Goal: Task Accomplishment & Management: Manage account settings

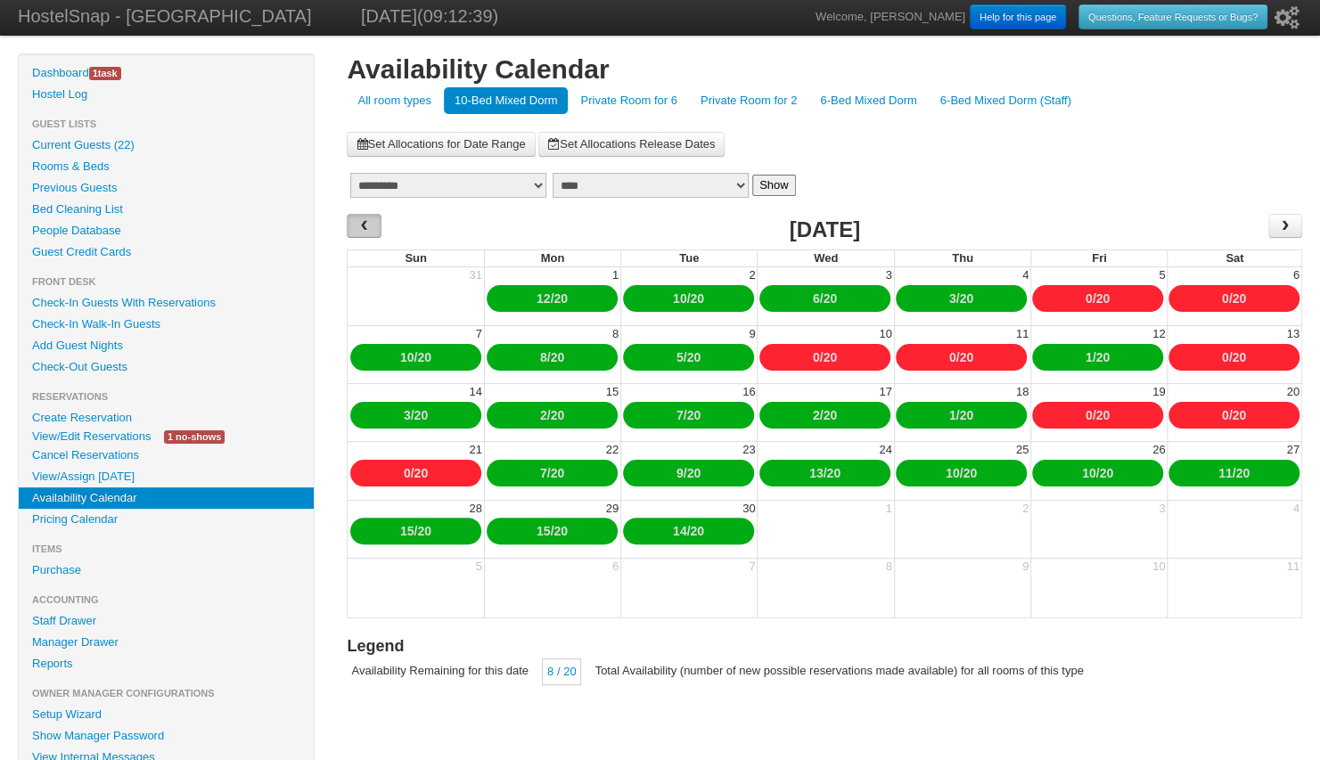
click at [364, 228] on span "‹" at bounding box center [365, 225] width 14 height 27
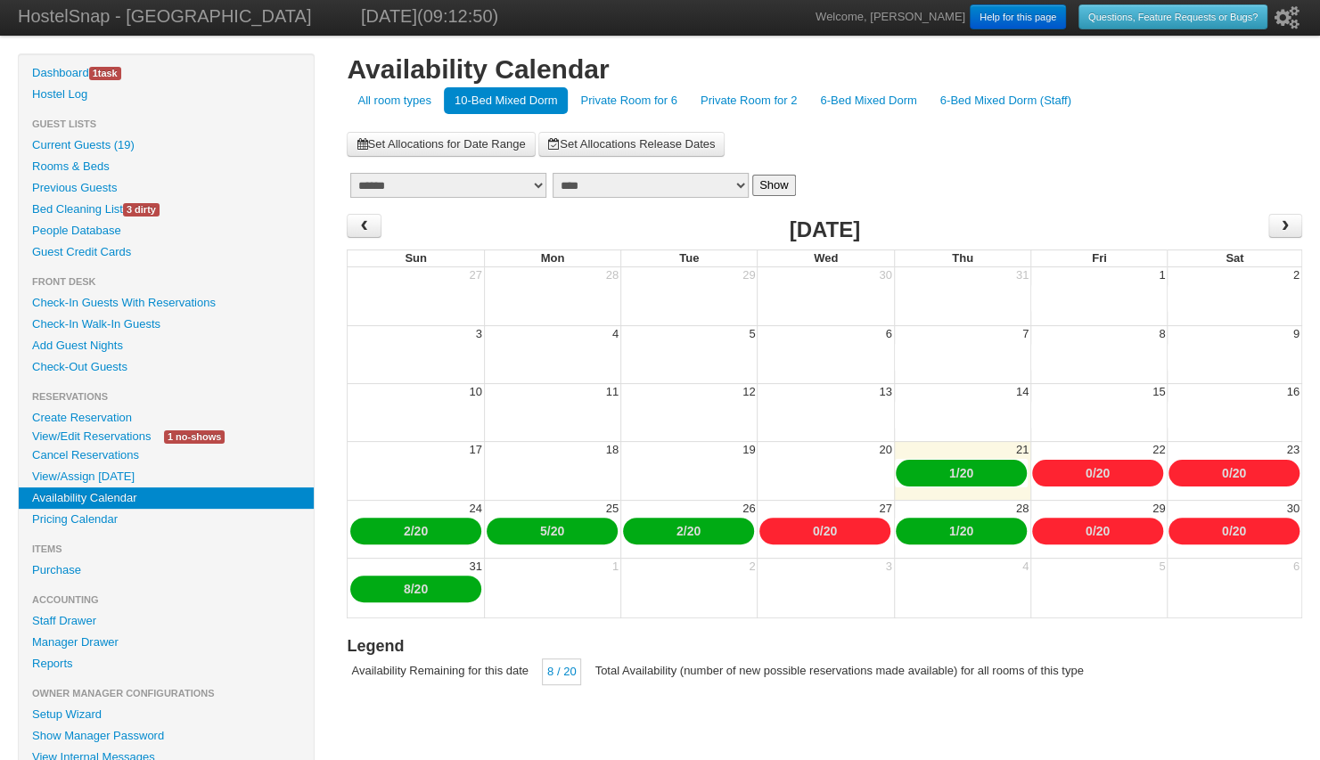
click at [63, 210] on link "Bed Cleaning List 3 dirty" at bounding box center [166, 209] width 295 height 21
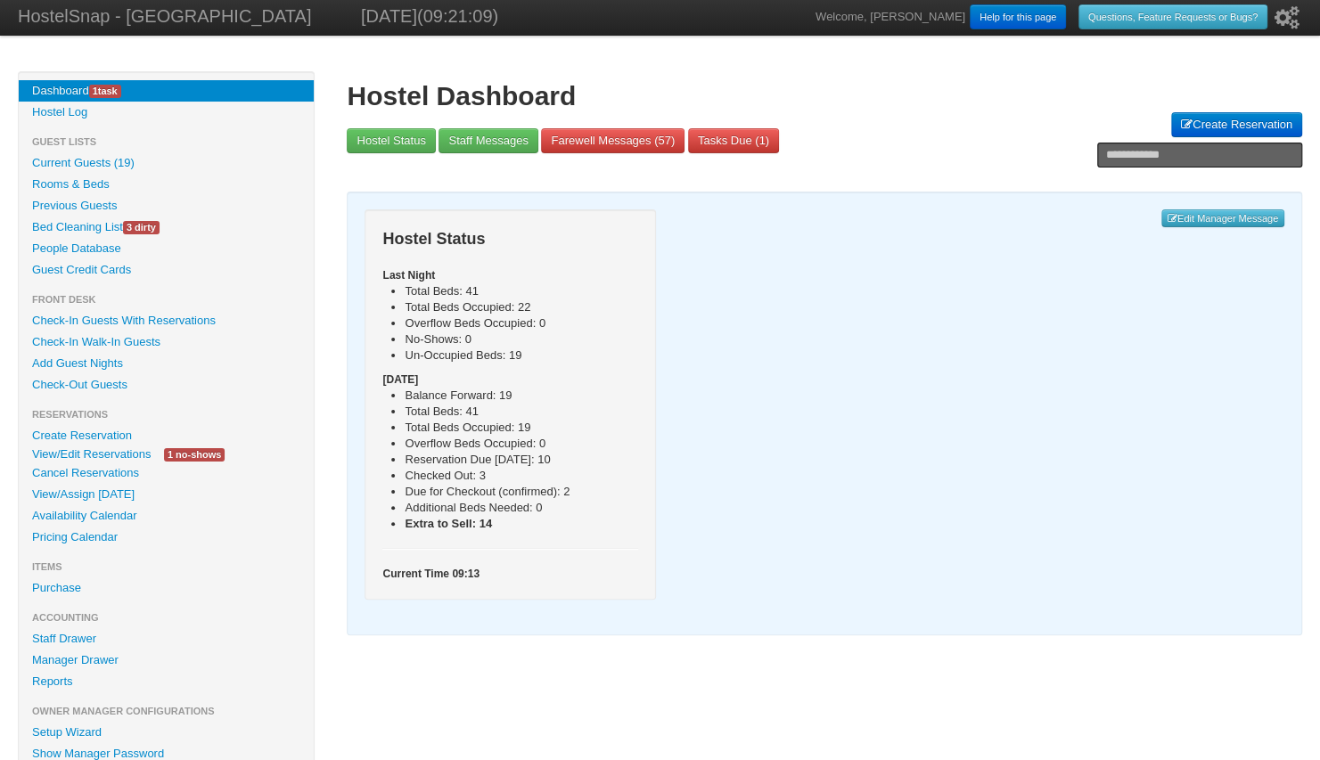
click at [101, 244] on link "People Database" at bounding box center [166, 248] width 295 height 21
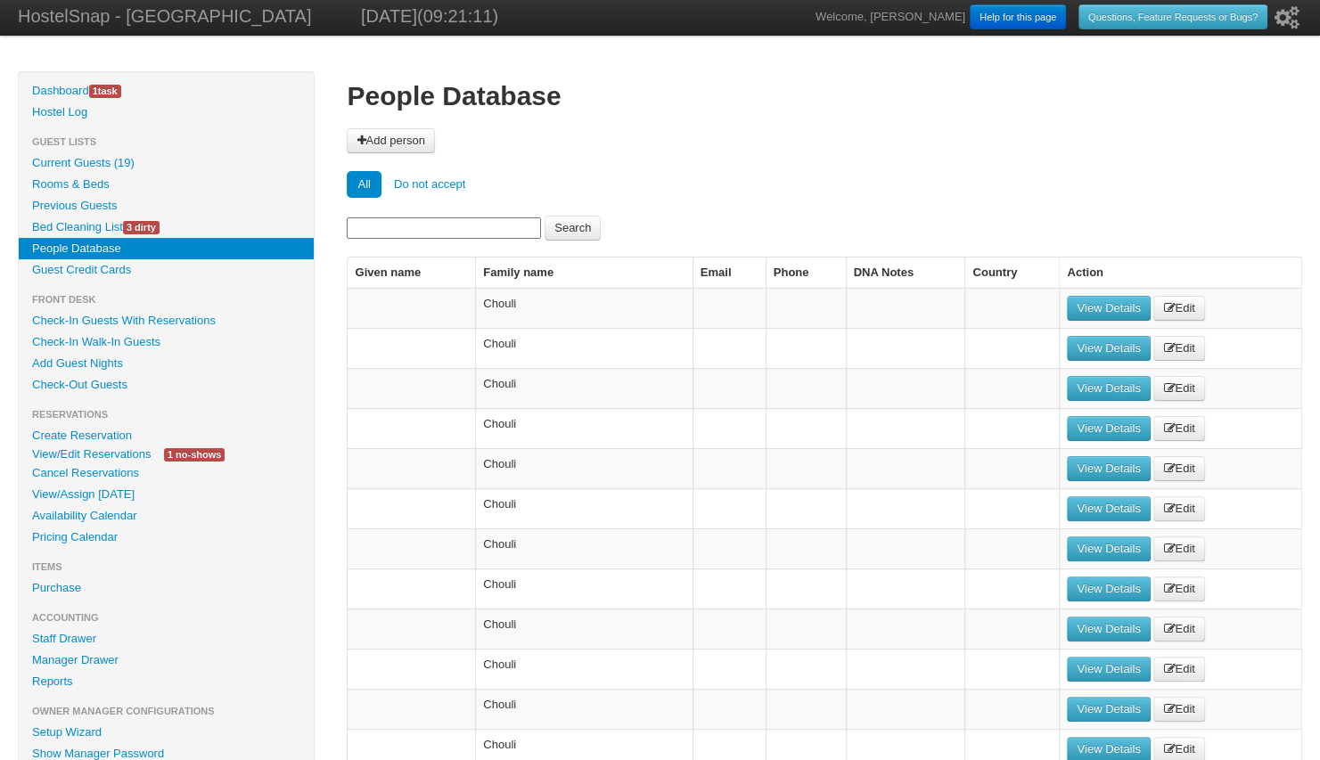
click at [382, 221] on input at bounding box center [444, 228] width 194 height 21
type input "****"
click at [545, 216] on button "Search" at bounding box center [573, 228] width 56 height 25
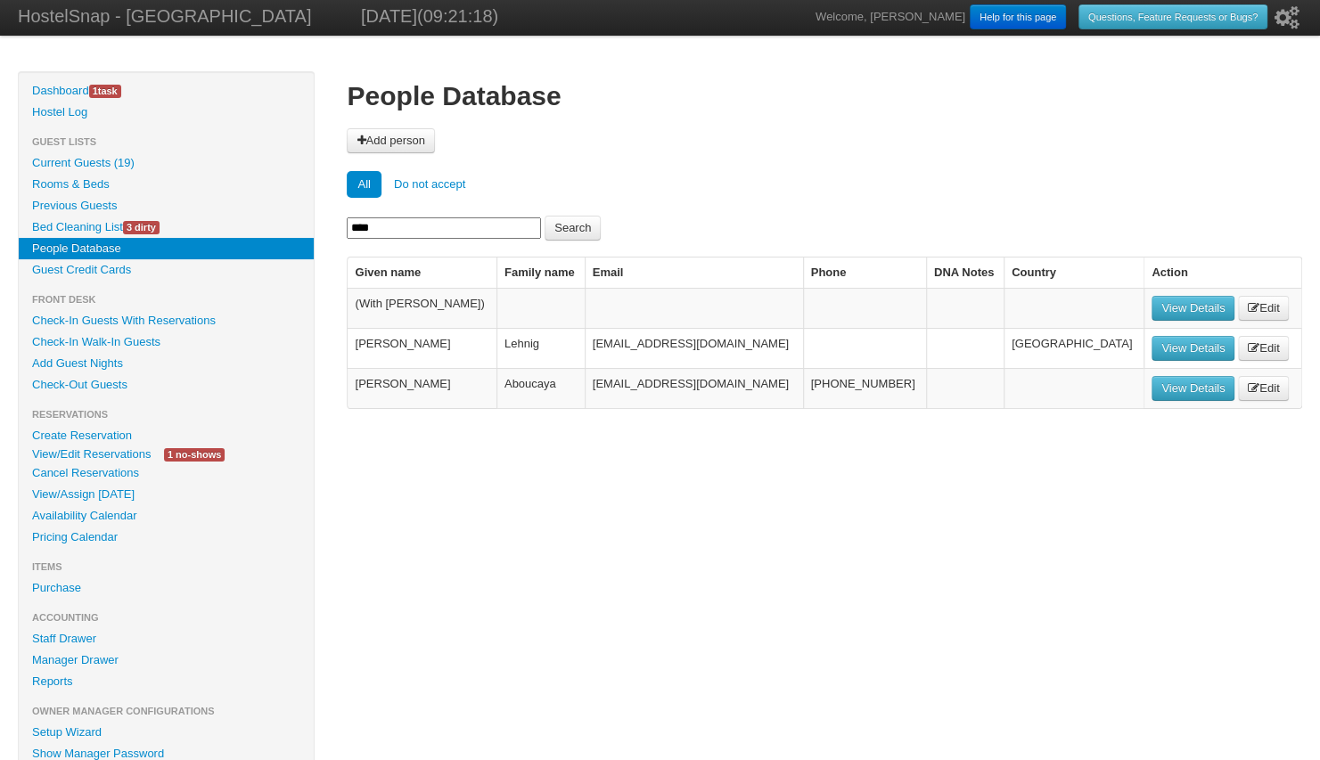
click at [1152, 307] on link "View Details" at bounding box center [1193, 308] width 83 height 25
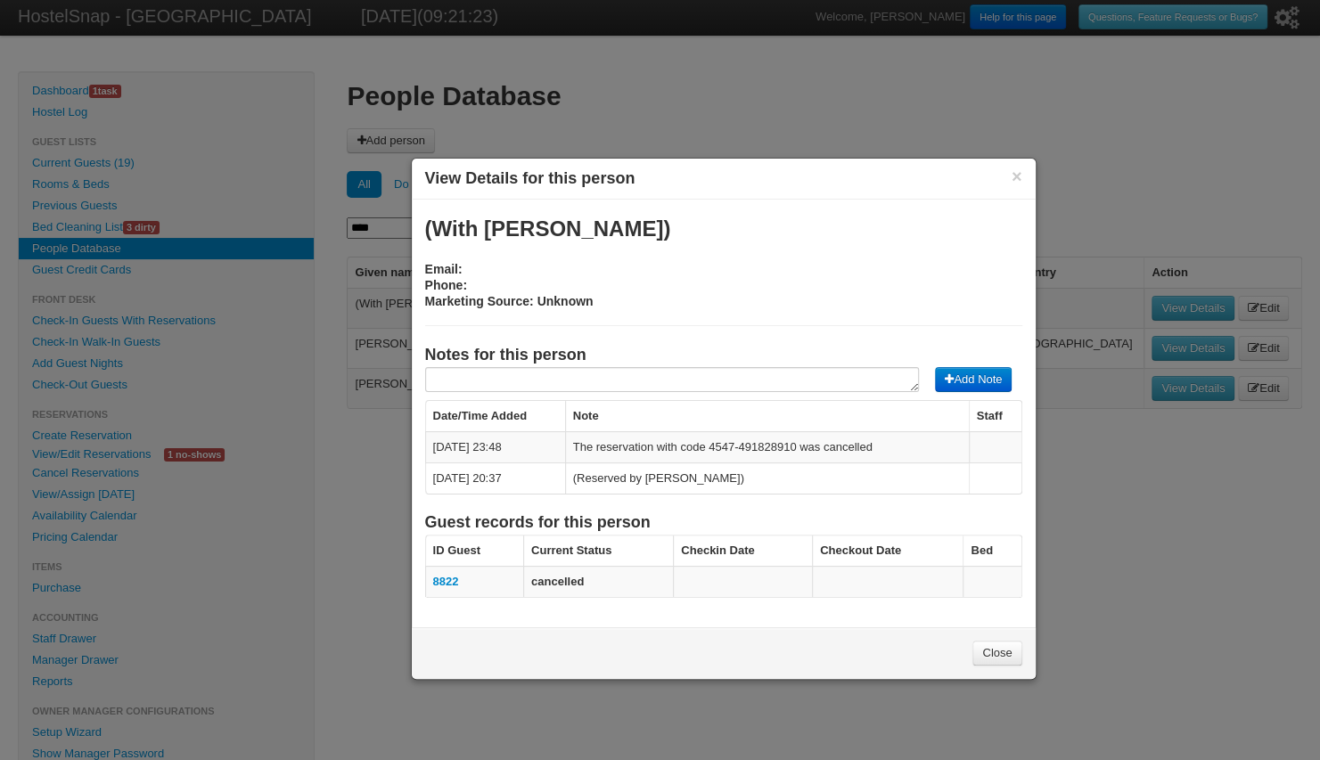
click at [994, 648] on link "Close" at bounding box center [997, 653] width 49 height 25
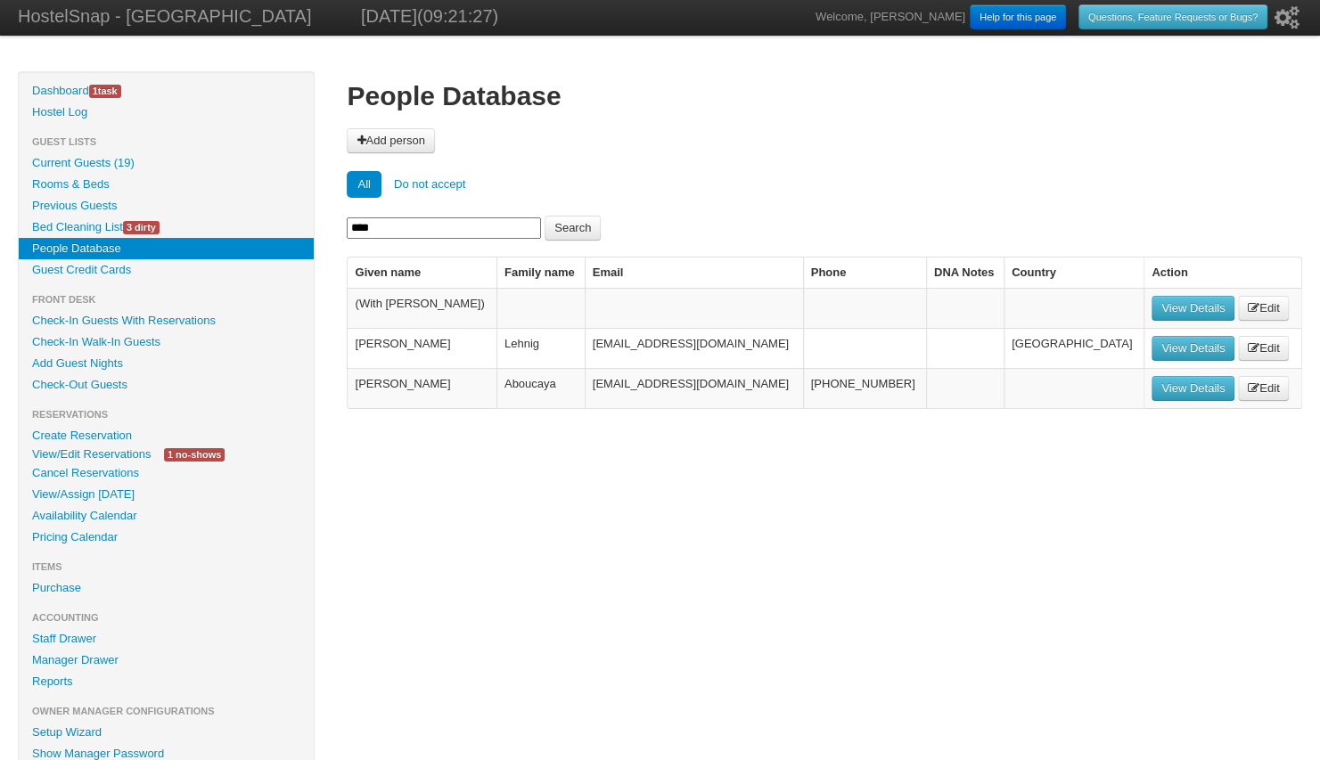
click at [1152, 344] on link "View Details" at bounding box center [1193, 348] width 83 height 25
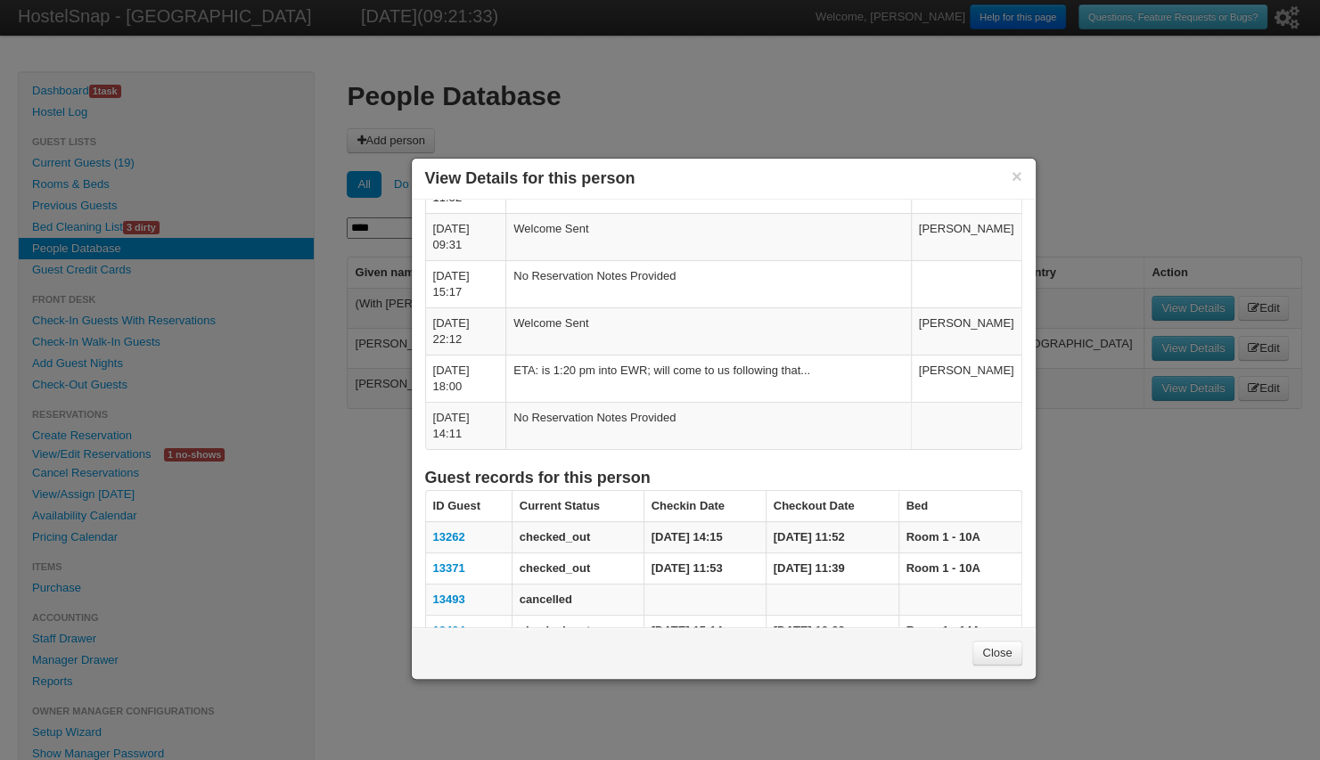
scroll to position [1016, 0]
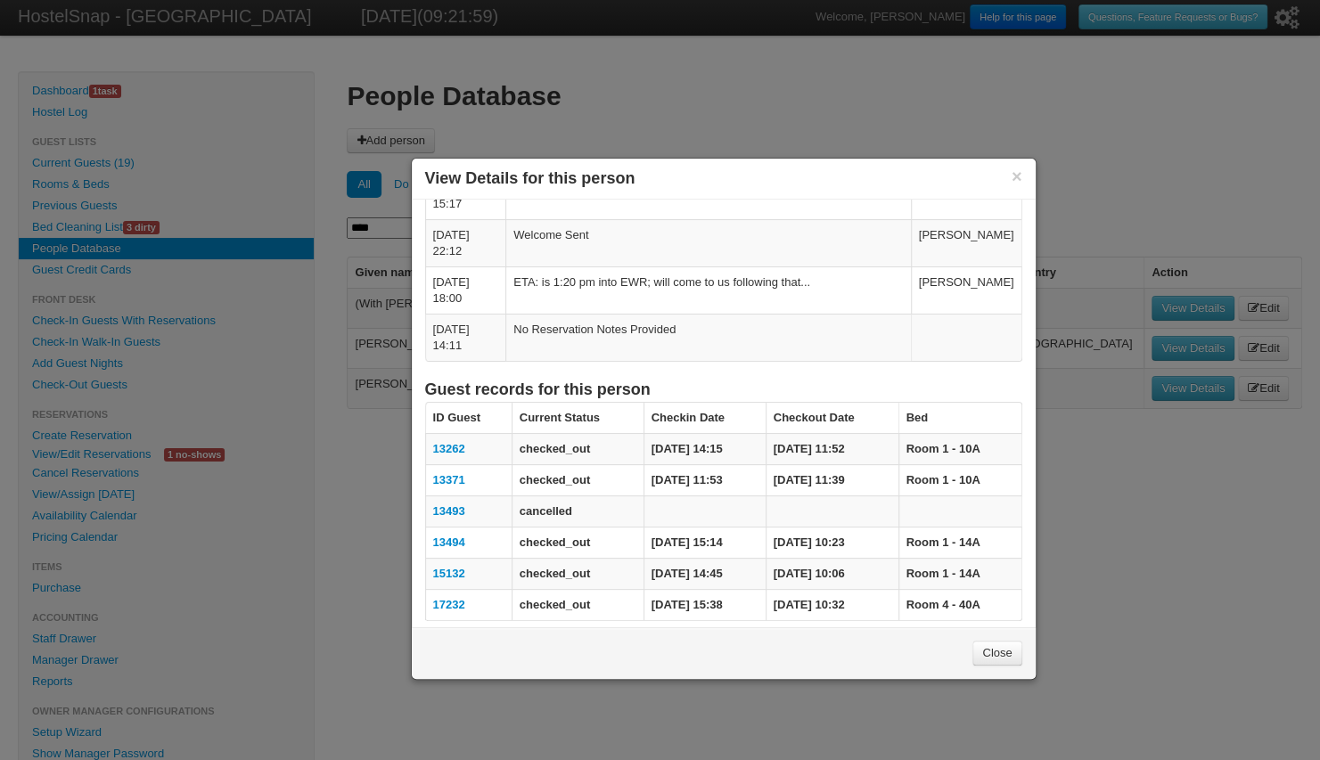
click at [440, 598] on link "17232" at bounding box center [449, 604] width 32 height 13
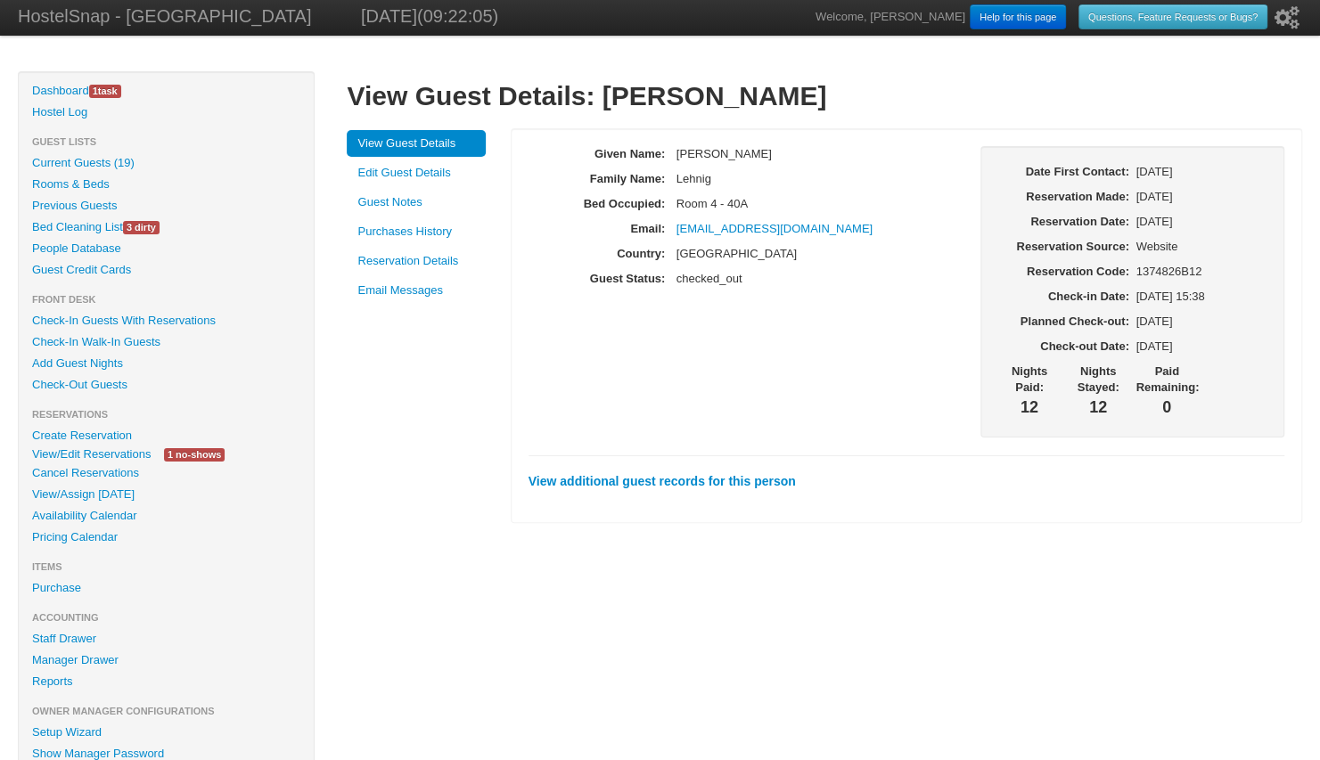
click at [438, 232] on link "Purchases History" at bounding box center [416, 231] width 139 height 27
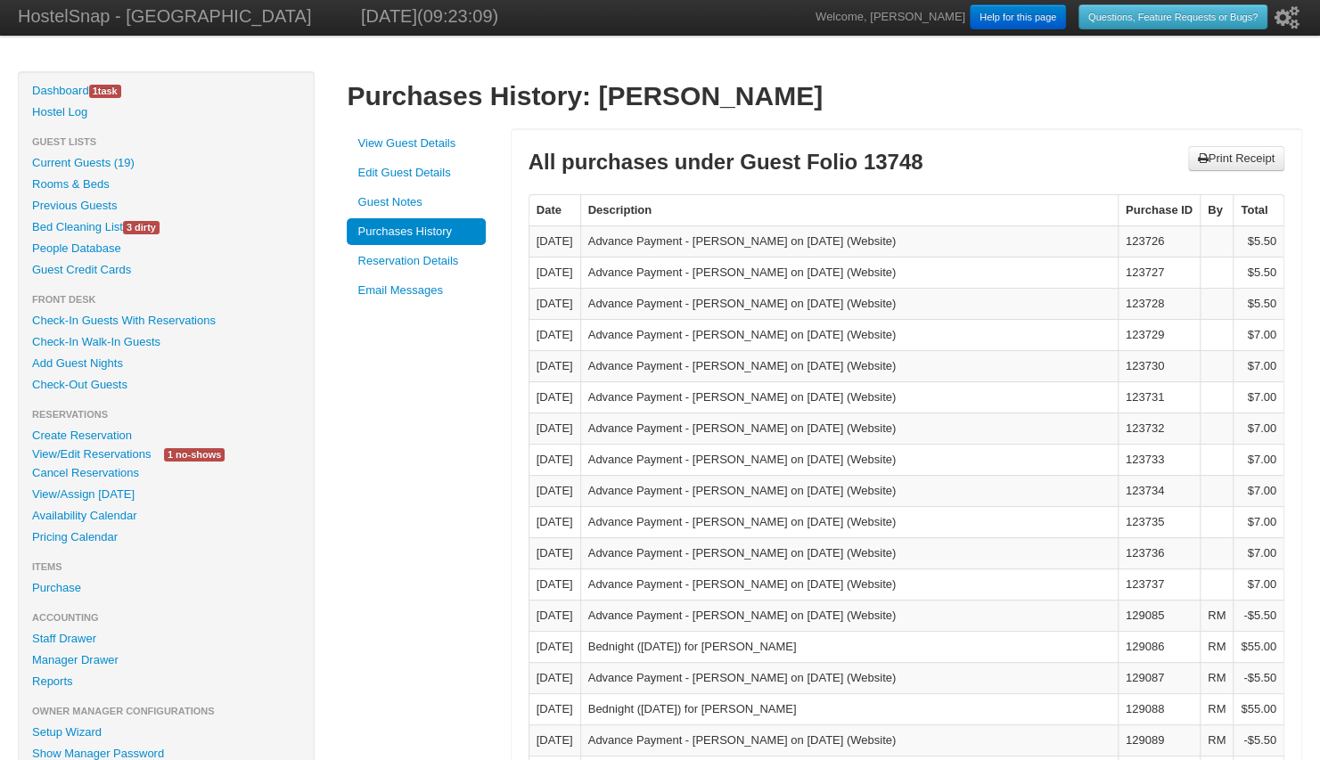
click at [406, 264] on link "Reservation Details" at bounding box center [416, 261] width 139 height 27
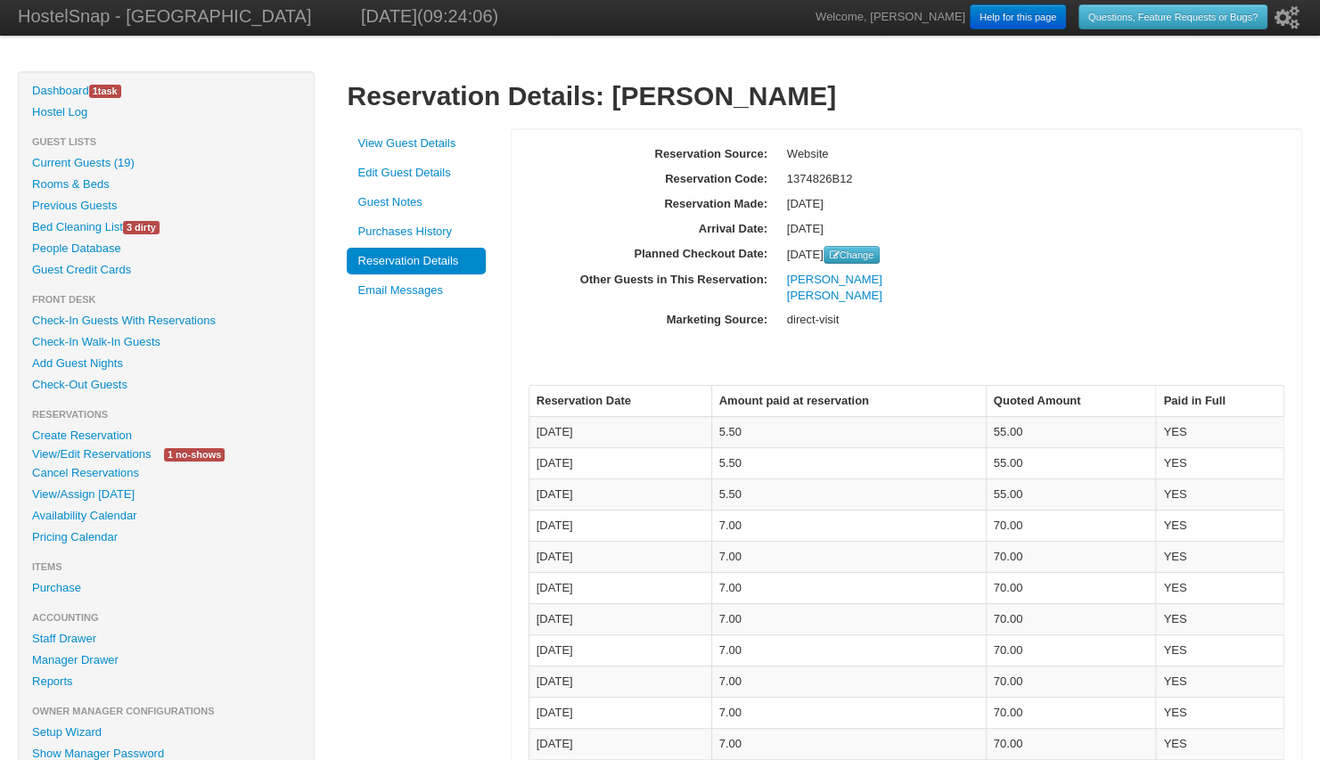
click at [423, 148] on link "View Guest Details" at bounding box center [416, 143] width 139 height 27
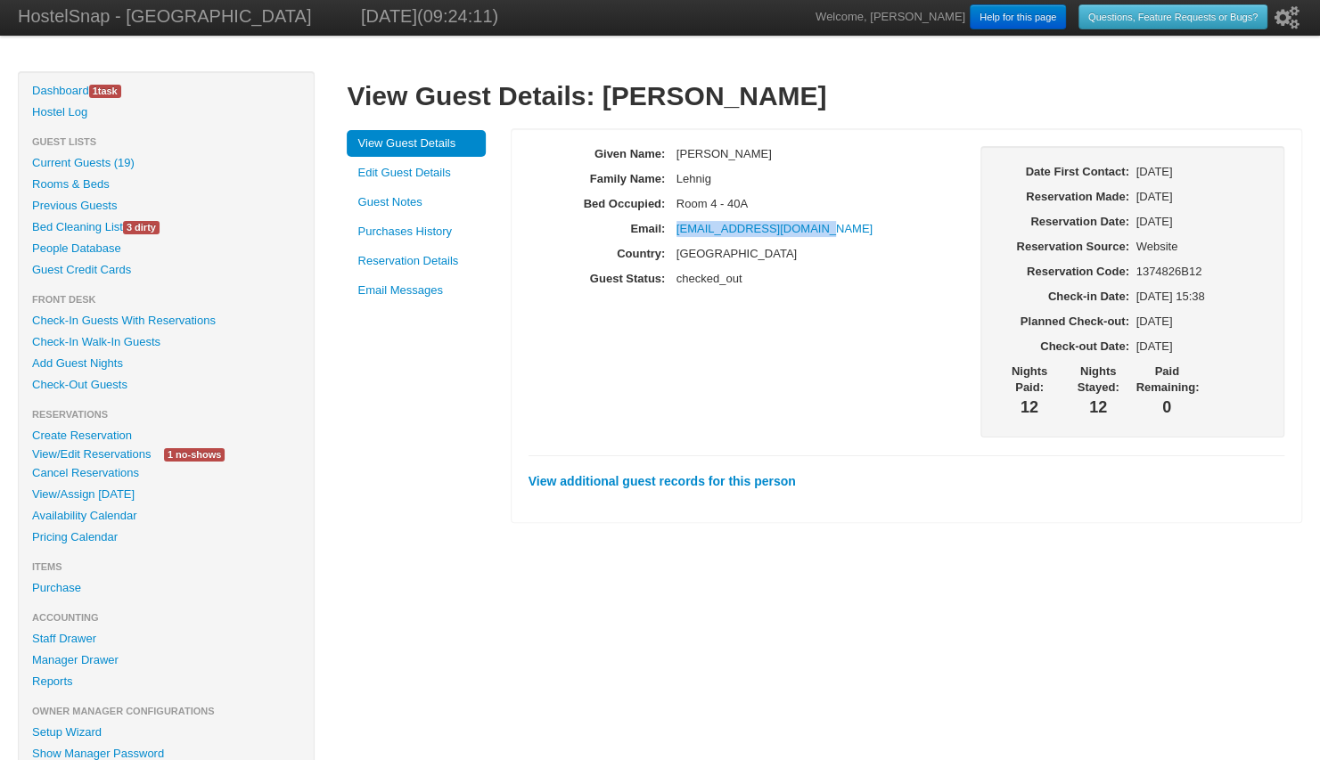
drag, startPoint x: 831, startPoint y: 236, endPoint x: 676, endPoint y: 231, distance: 155.2
click at [677, 231] on p "caya_lehnig@hotmail.com" at bounding box center [819, 229] width 285 height 16
copy link "caya_lehnig@hotmail.com"
click at [128, 516] on link "Availability Calendar" at bounding box center [166, 515] width 295 height 21
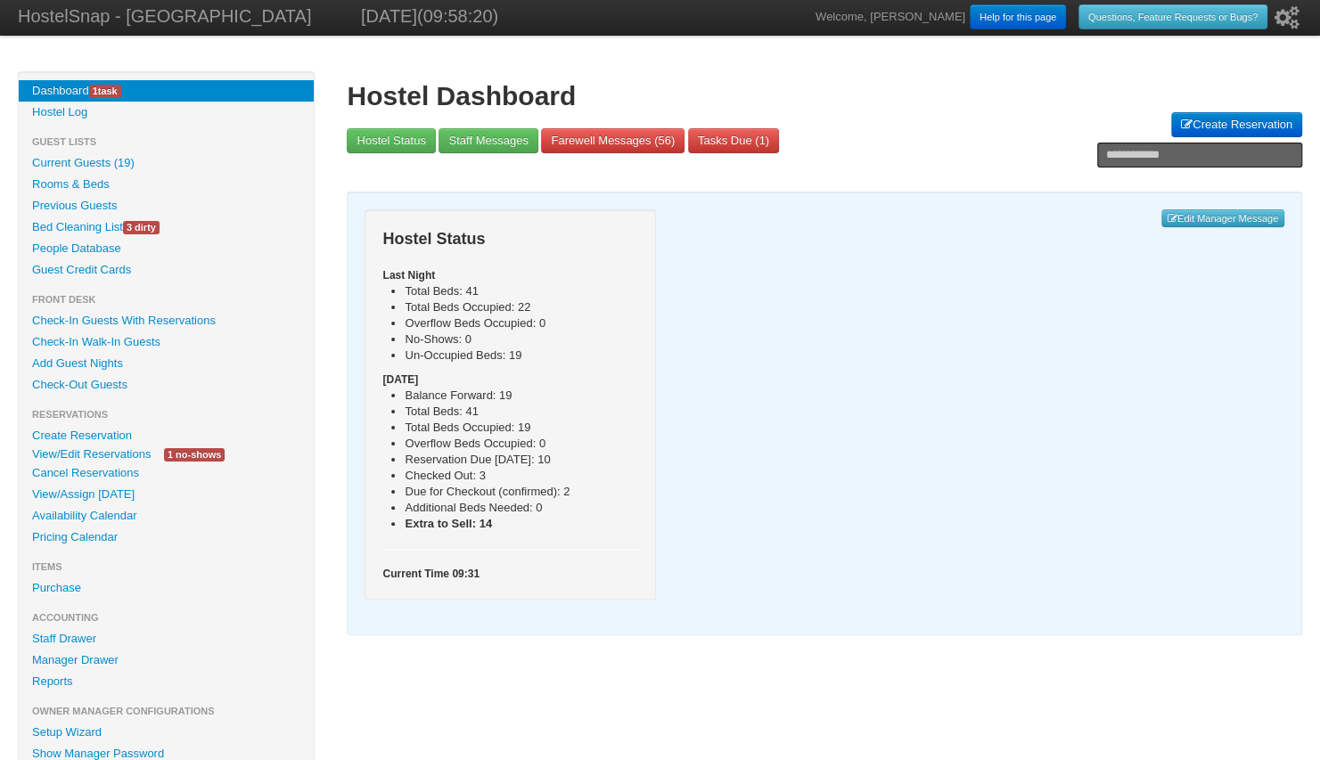
click at [78, 227] on link "Bed Cleaning List 3 dirty" at bounding box center [166, 227] width 295 height 21
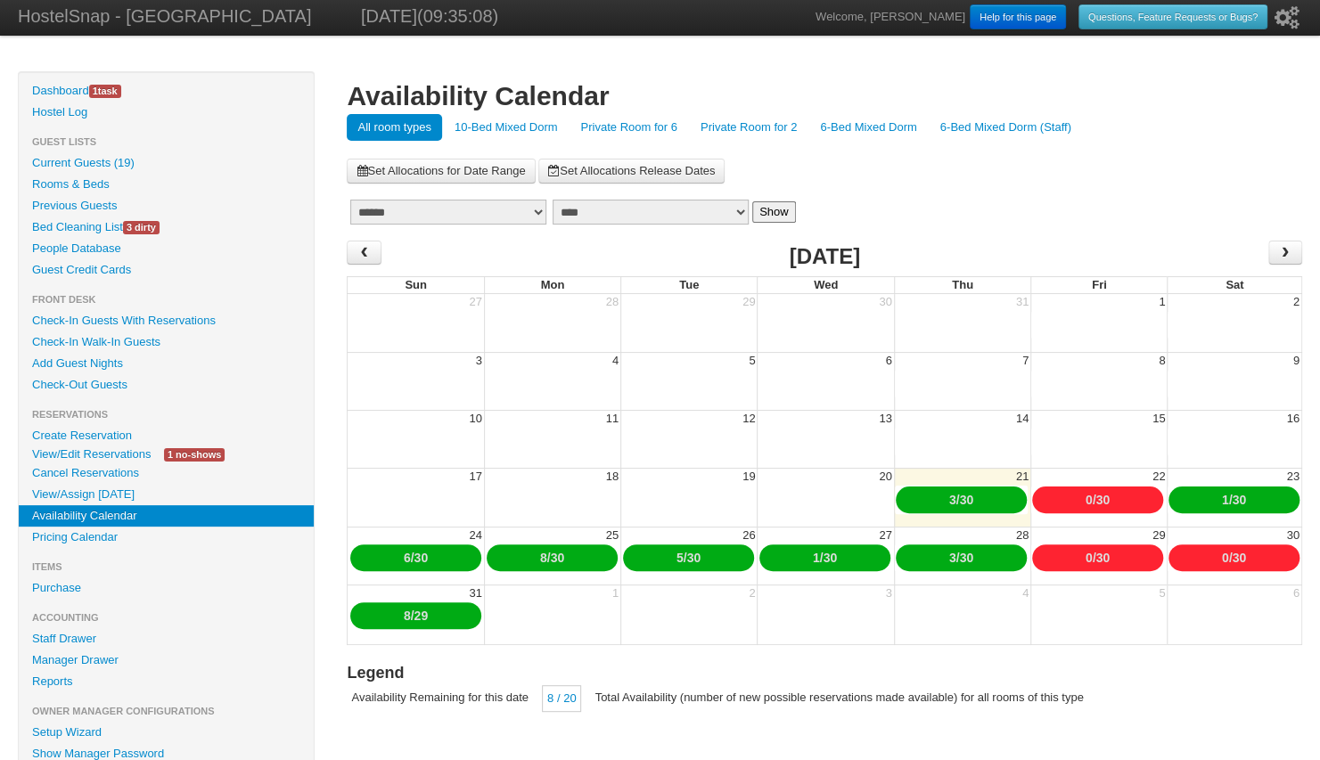
click at [105, 164] on link "Current Guests (19)" at bounding box center [166, 162] width 295 height 21
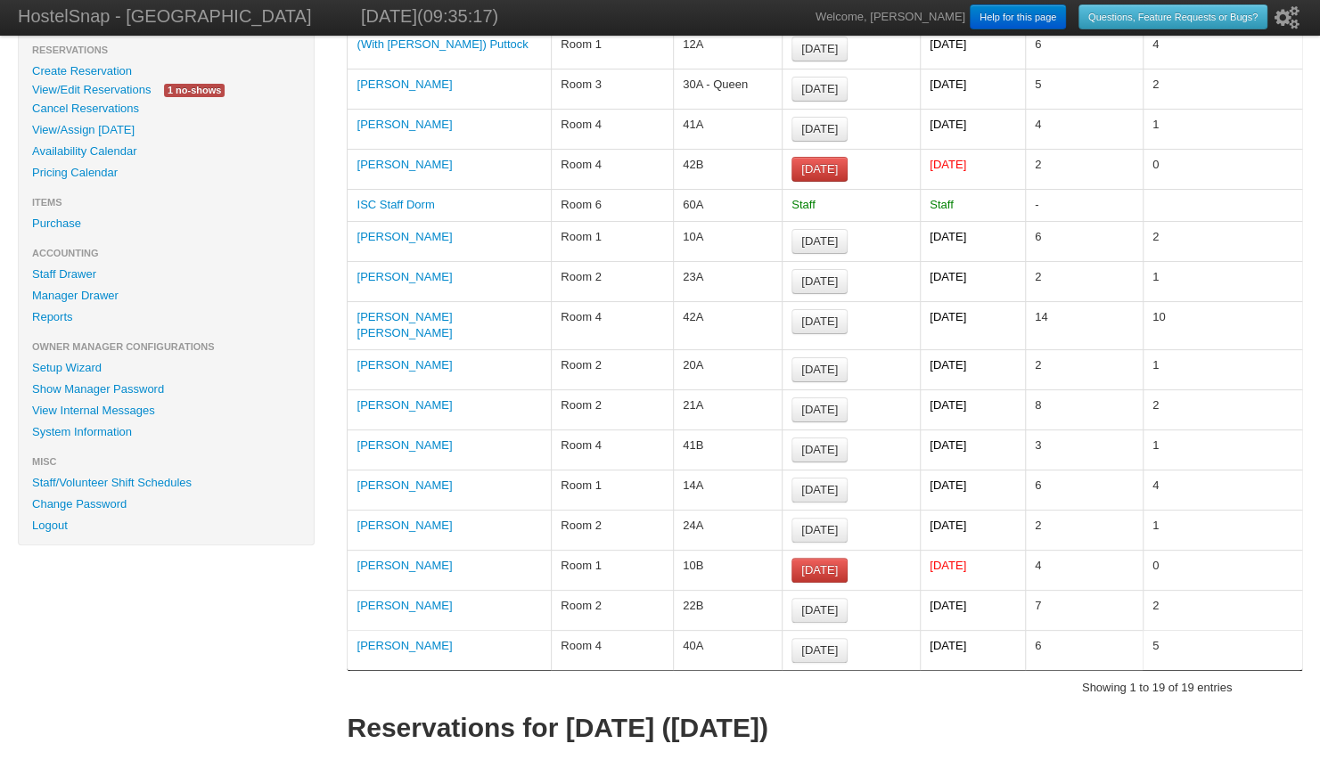
scroll to position [366, 0]
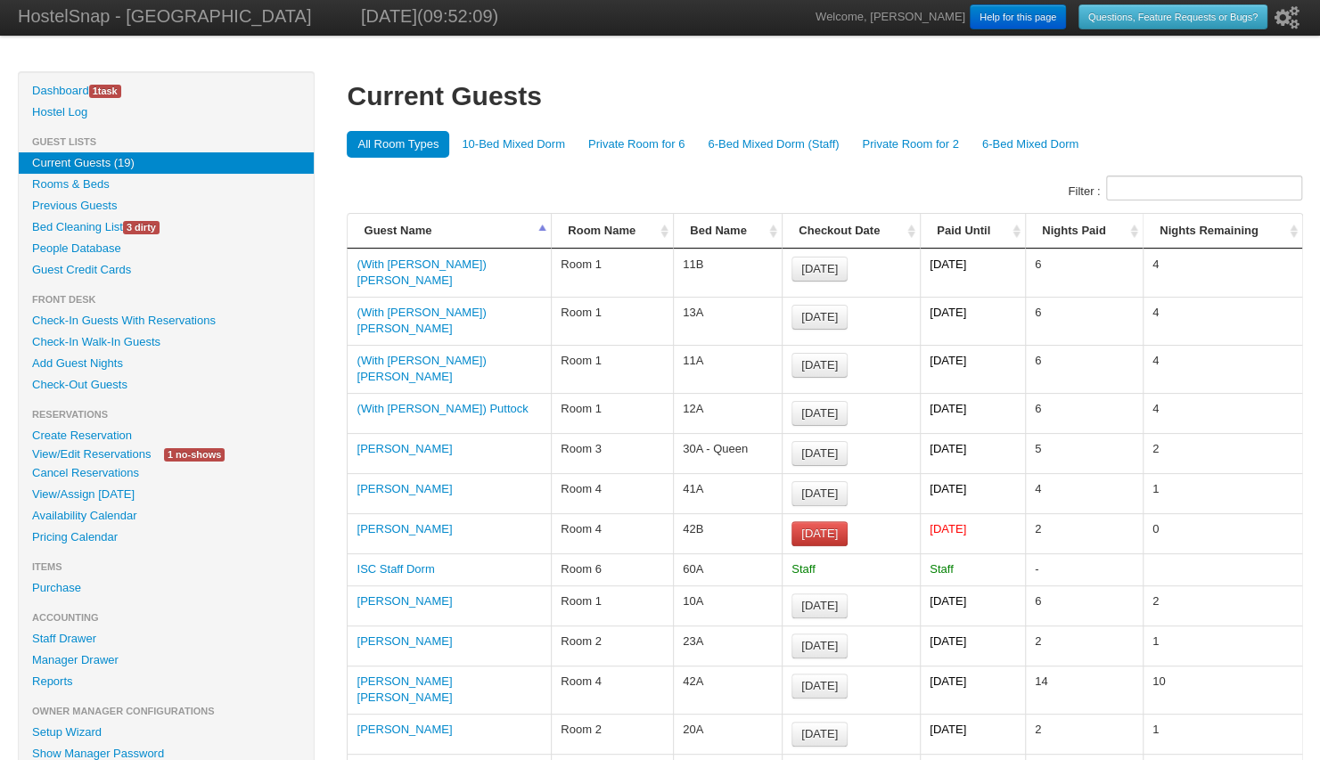
click at [84, 225] on link "Bed Cleaning List 3 dirty" at bounding box center [166, 227] width 295 height 21
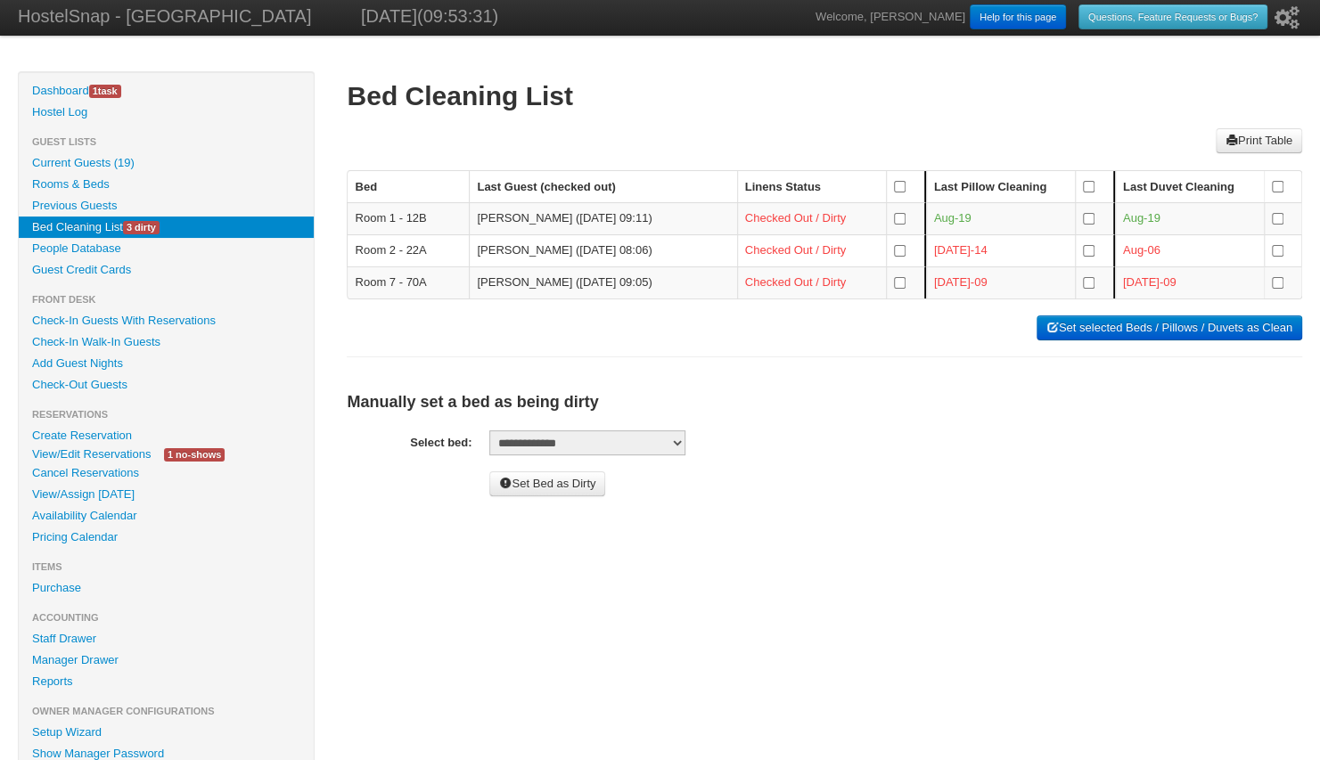
click at [55, 385] on link "Check-Out Guests" at bounding box center [166, 384] width 295 height 21
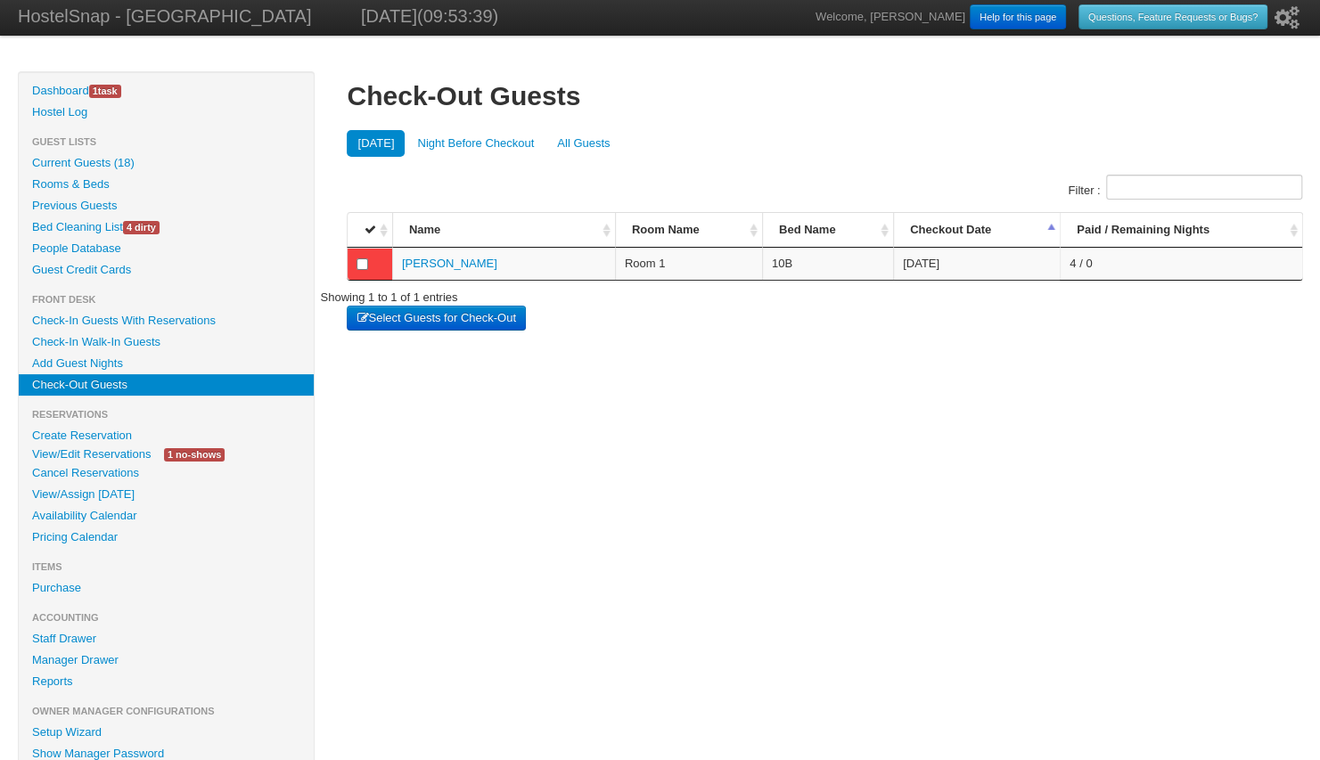
click at [579, 137] on link "All Guests" at bounding box center [584, 143] width 74 height 27
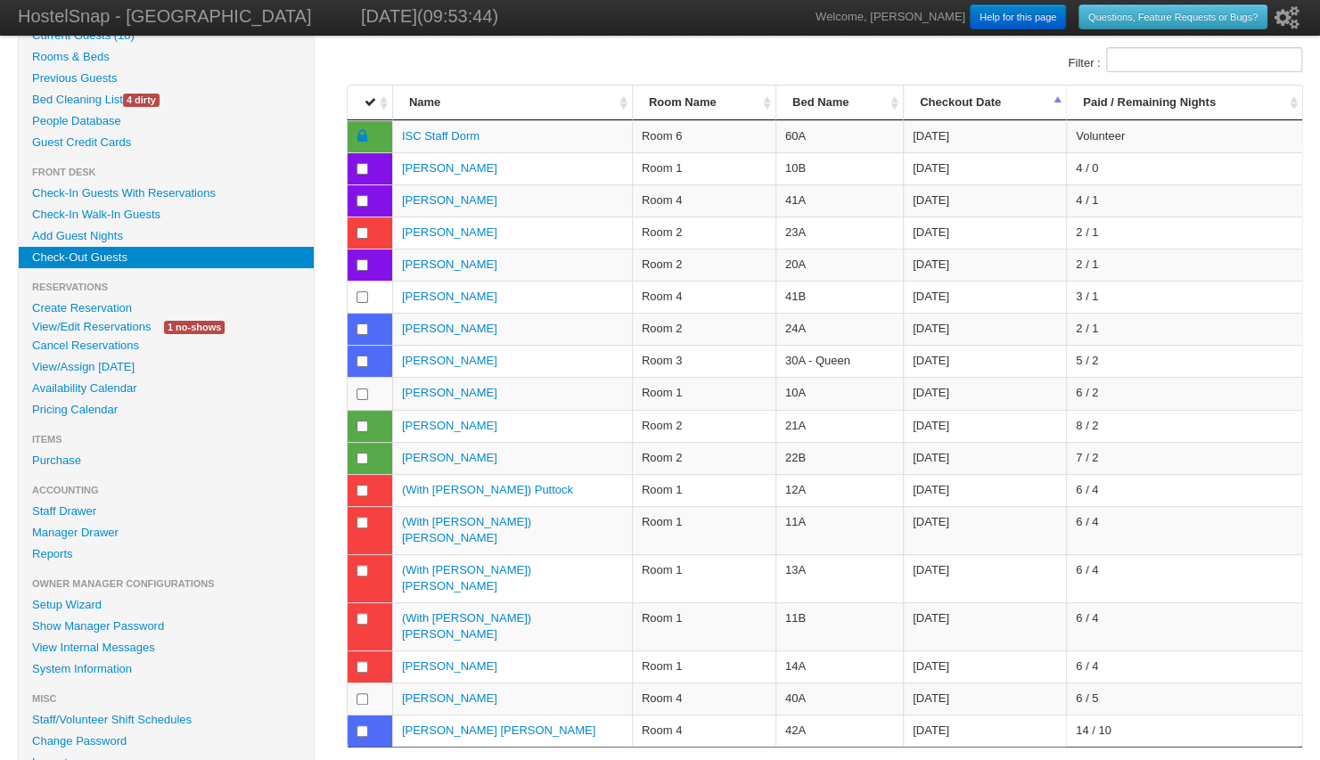
scroll to position [128, 0]
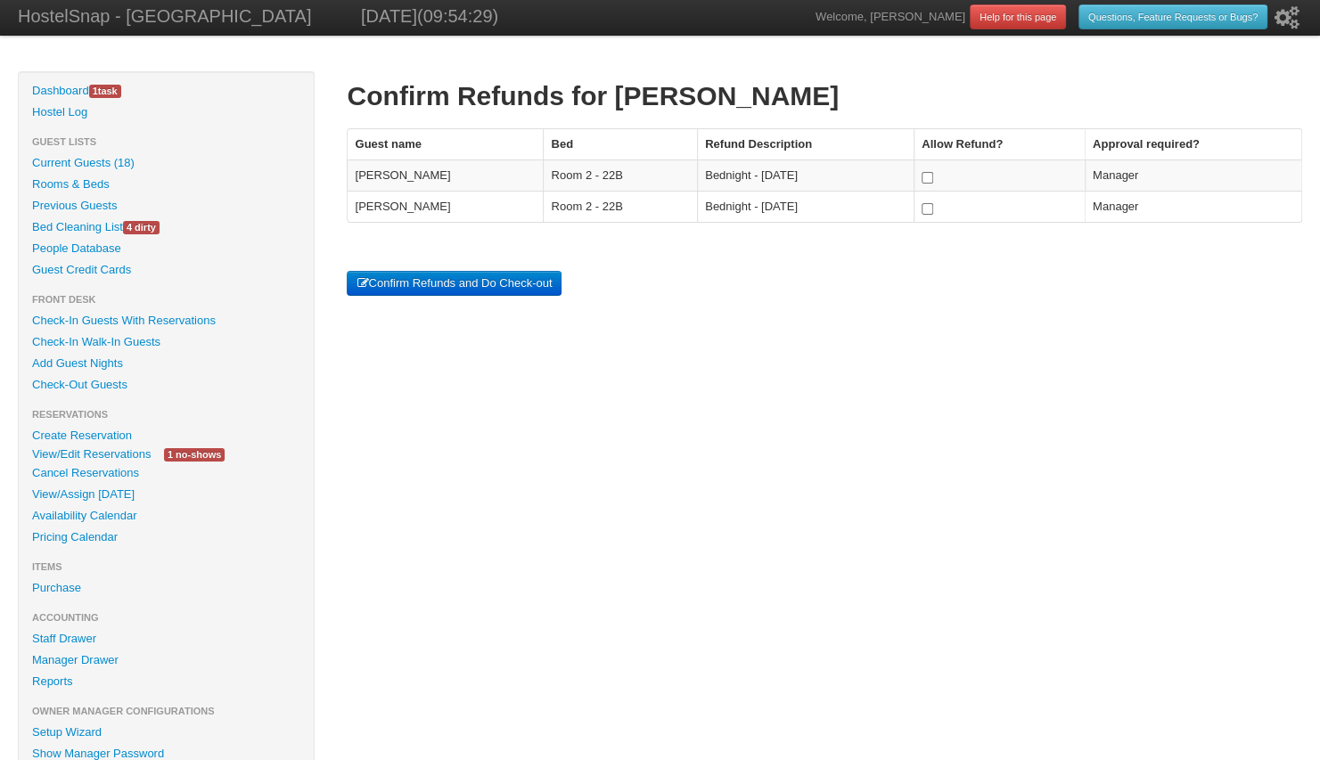
click at [460, 277] on button "Confirm Refunds and Do Check-out" at bounding box center [454, 283] width 215 height 25
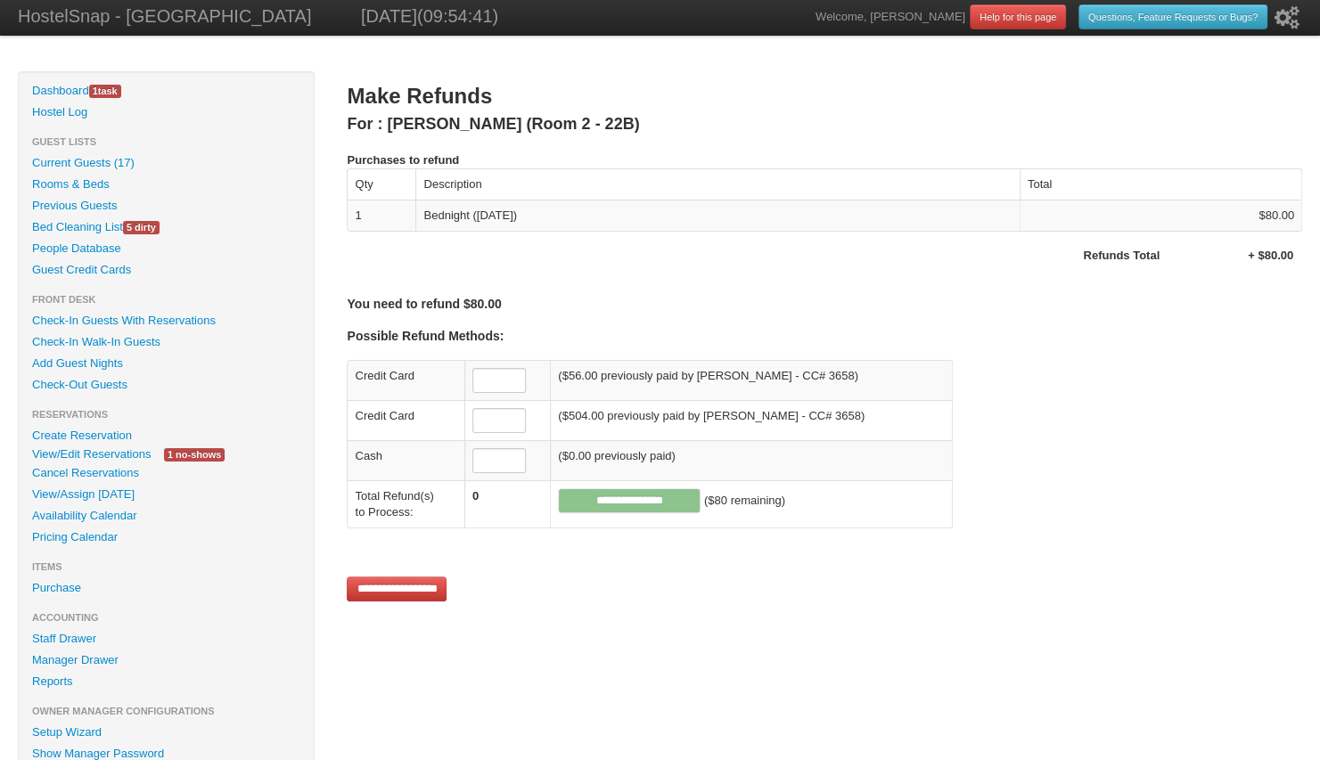
click at [501, 374] on input "text" at bounding box center [499, 380] width 53 height 25
click at [419, 587] on input "**********" at bounding box center [397, 589] width 100 height 25
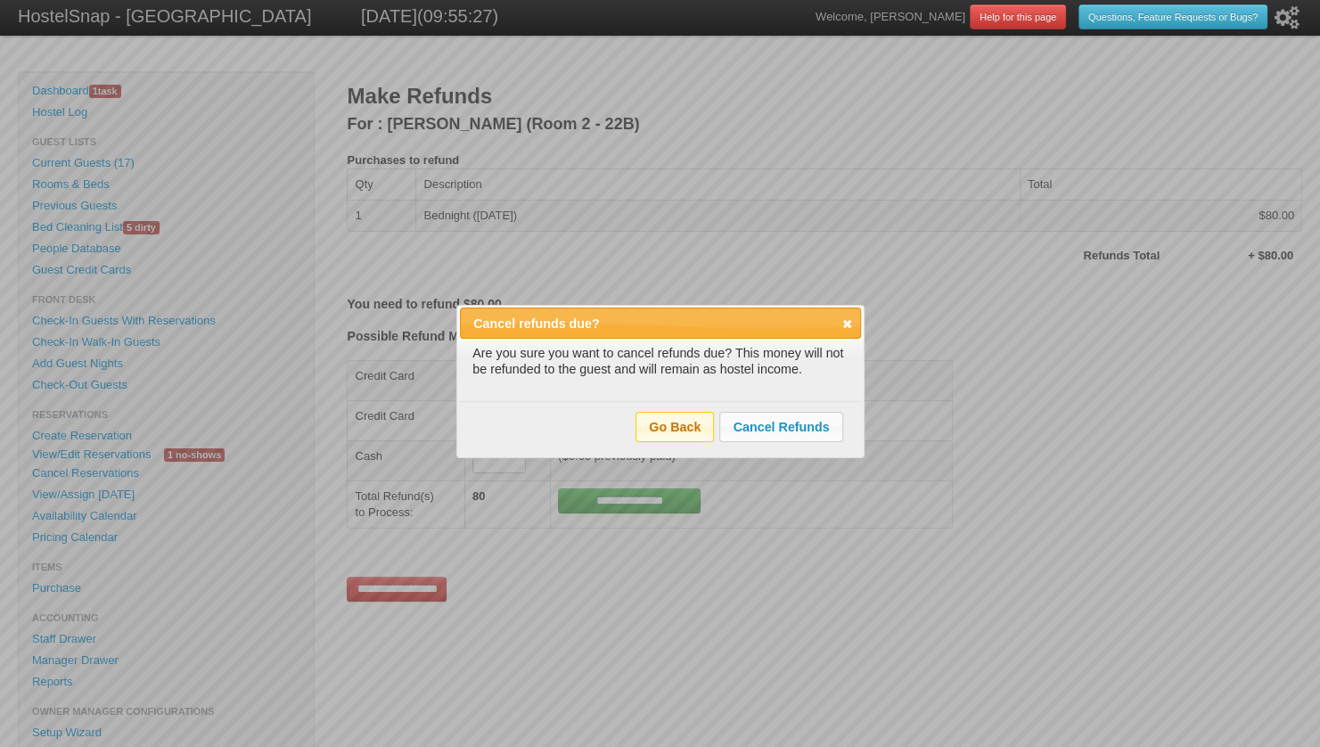
click at [665, 426] on span "Go Back" at bounding box center [676, 427] width 78 height 28
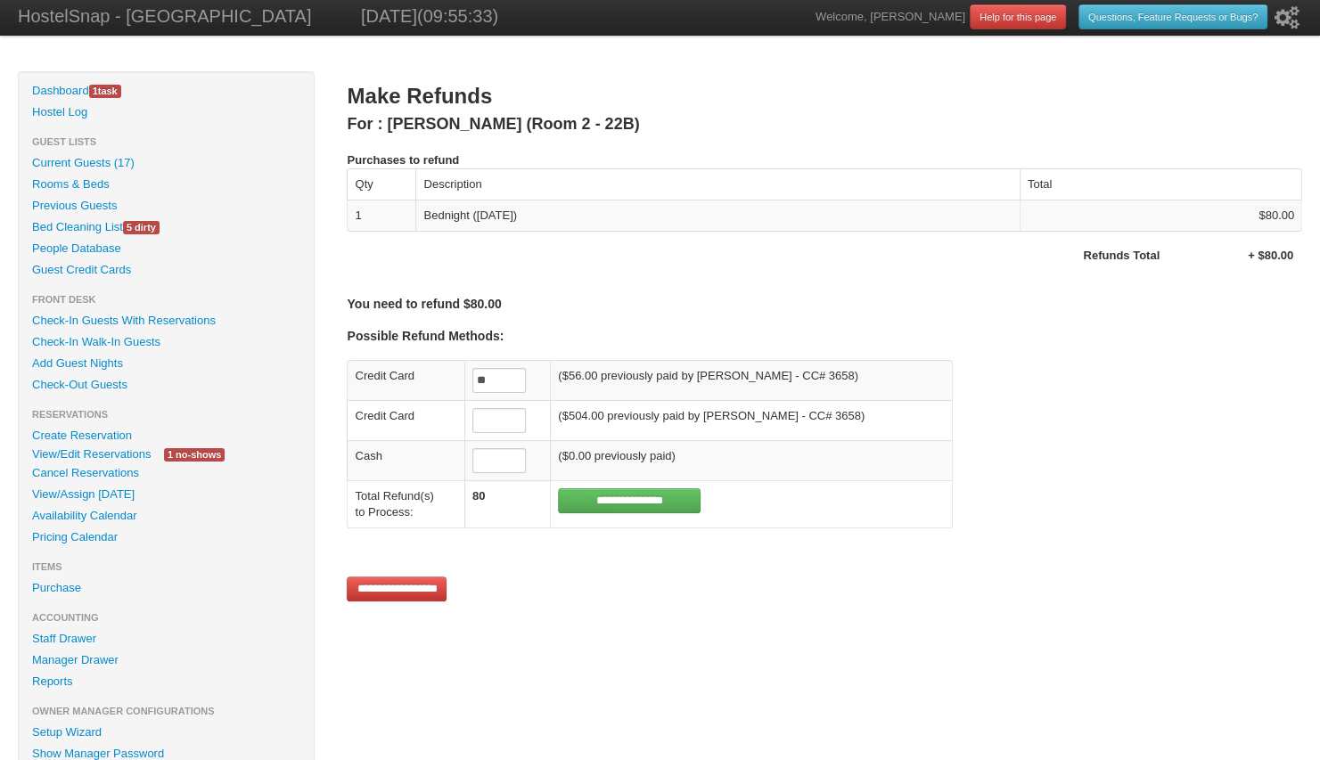
click at [633, 496] on input "**********" at bounding box center [629, 501] width 143 height 25
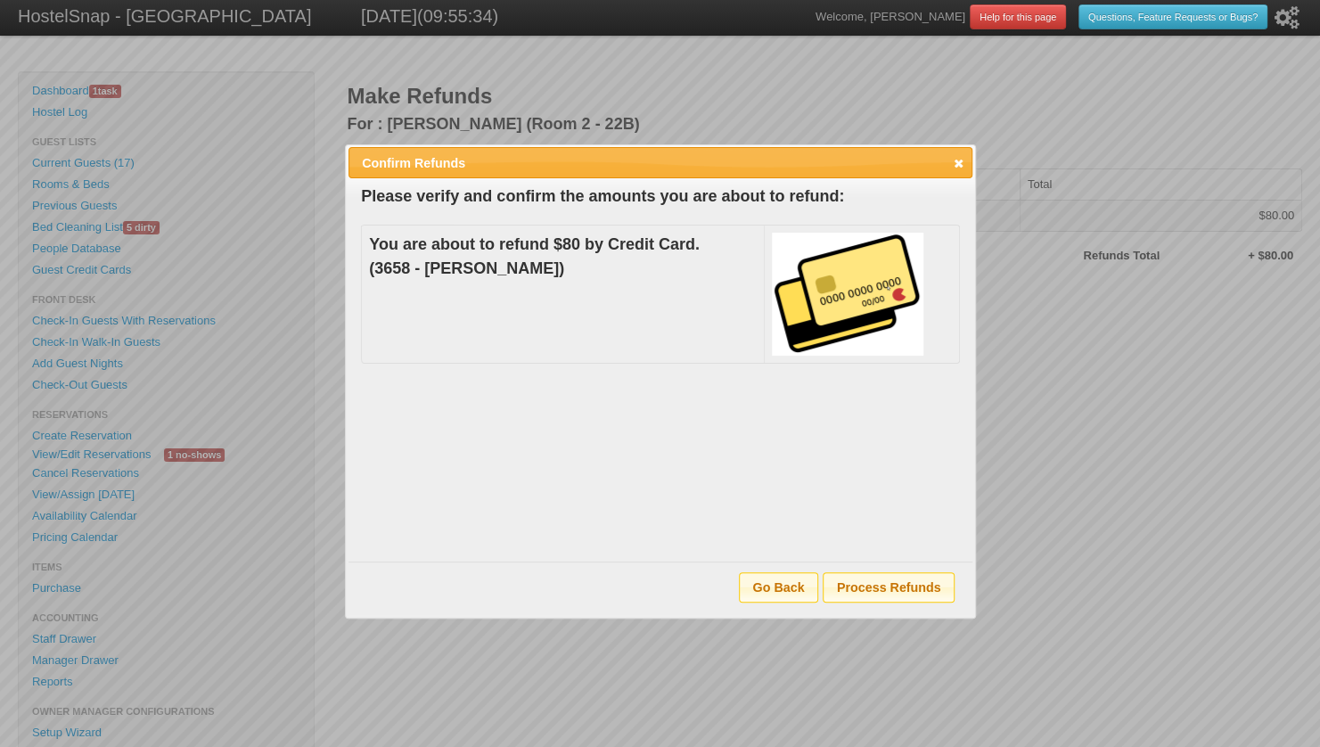
click at [867, 580] on span "Process Refunds" at bounding box center [888, 587] width 129 height 28
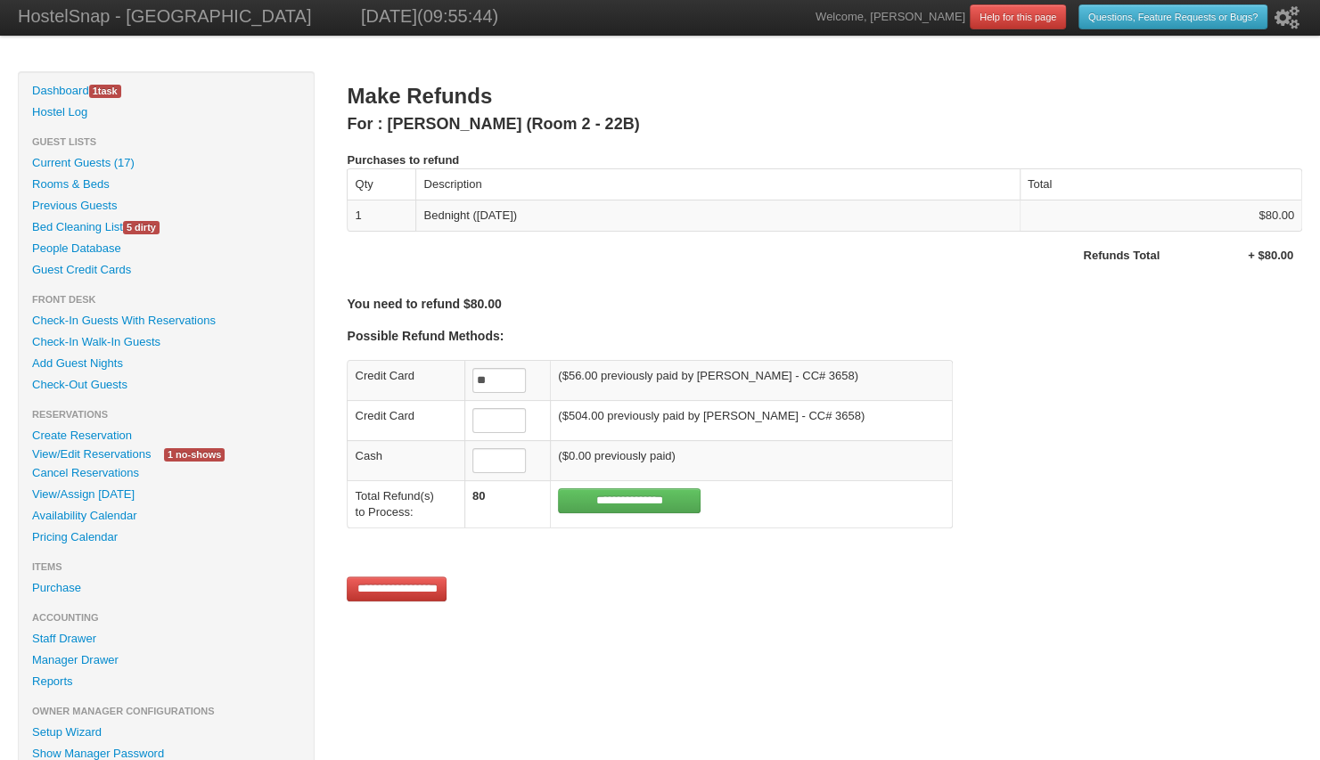
click at [633, 496] on input "**********" at bounding box center [629, 501] width 143 height 25
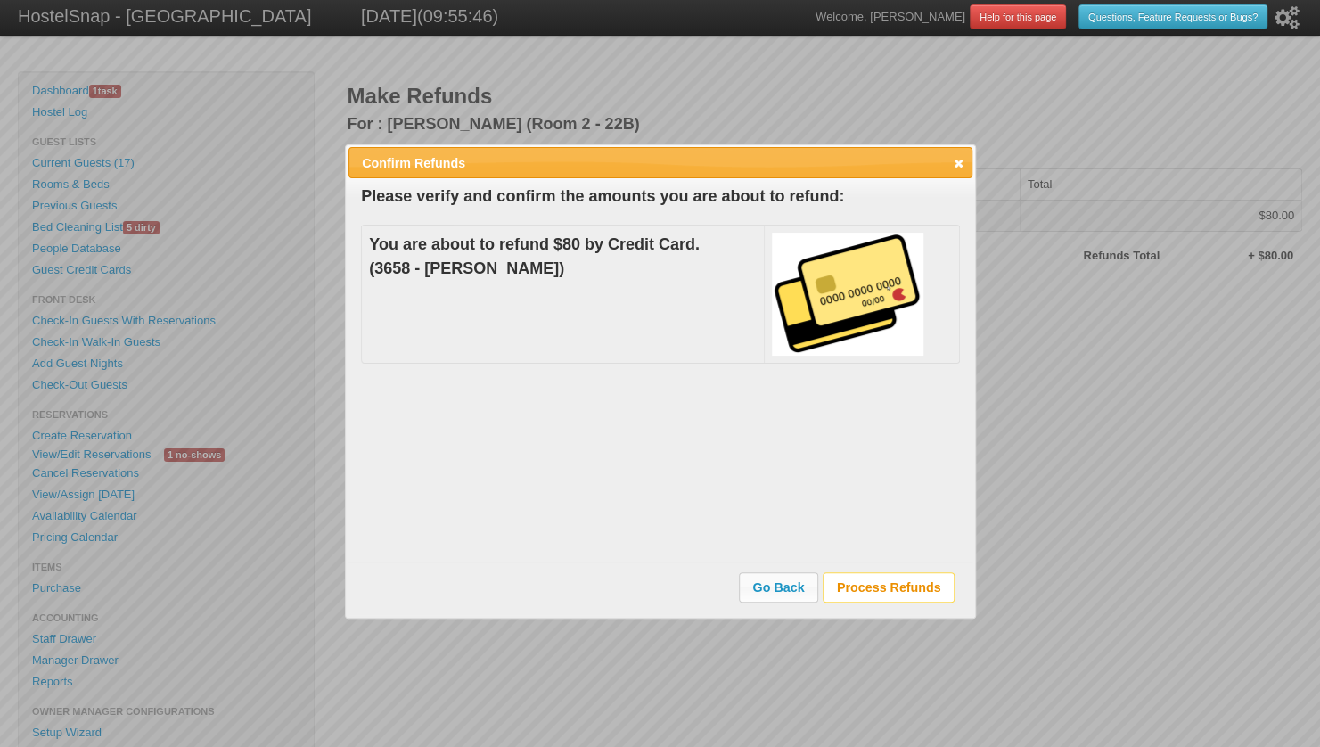
click at [891, 584] on span "Process Refunds" at bounding box center [888, 587] width 129 height 28
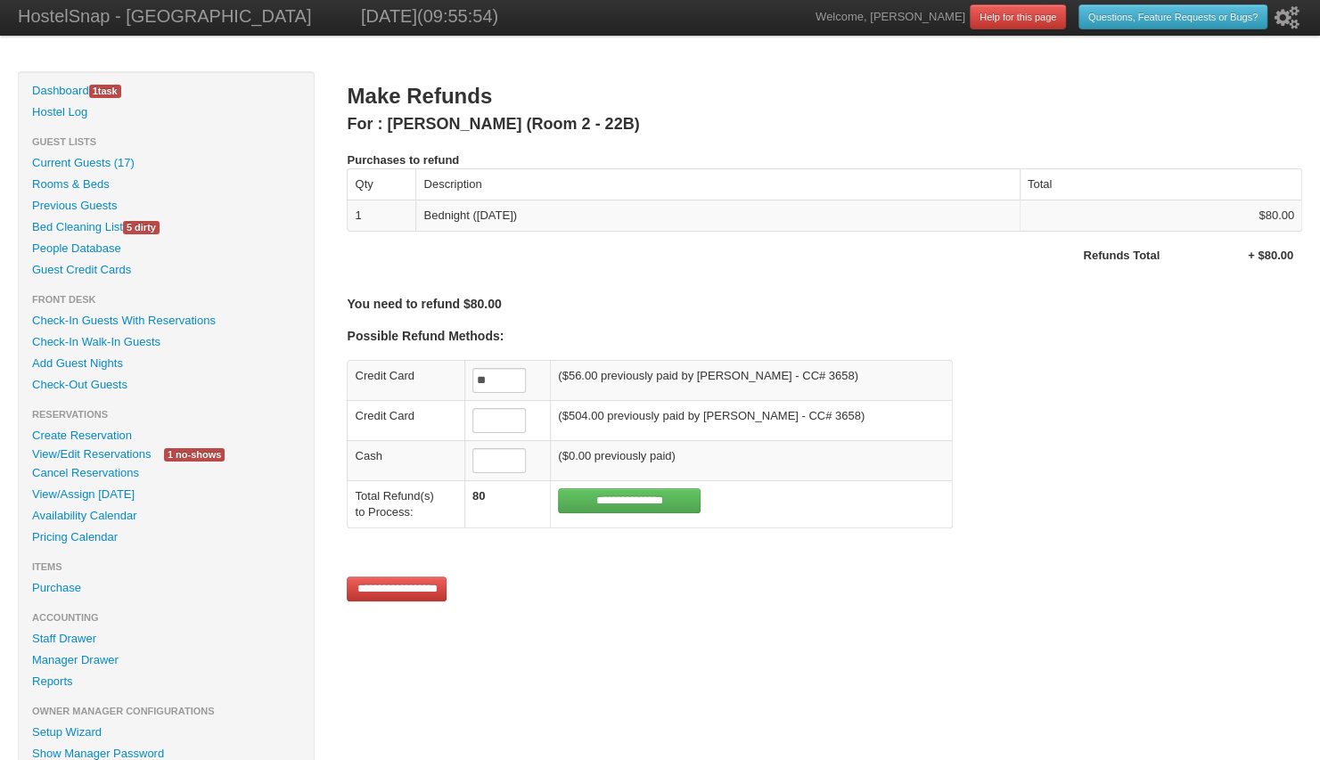
drag, startPoint x: 504, startPoint y: 376, endPoint x: 471, endPoint y: 376, distance: 33.0
click at [471, 376] on tr "Credit Card ** ($56.00 previously paid by Tiklung Chan - CC# 3658)" at bounding box center [649, 380] width 605 height 39
type input "*"
type input "*****"
click at [768, 332] on h4 "Possible Refund Methods:" at bounding box center [825, 336] width 956 height 16
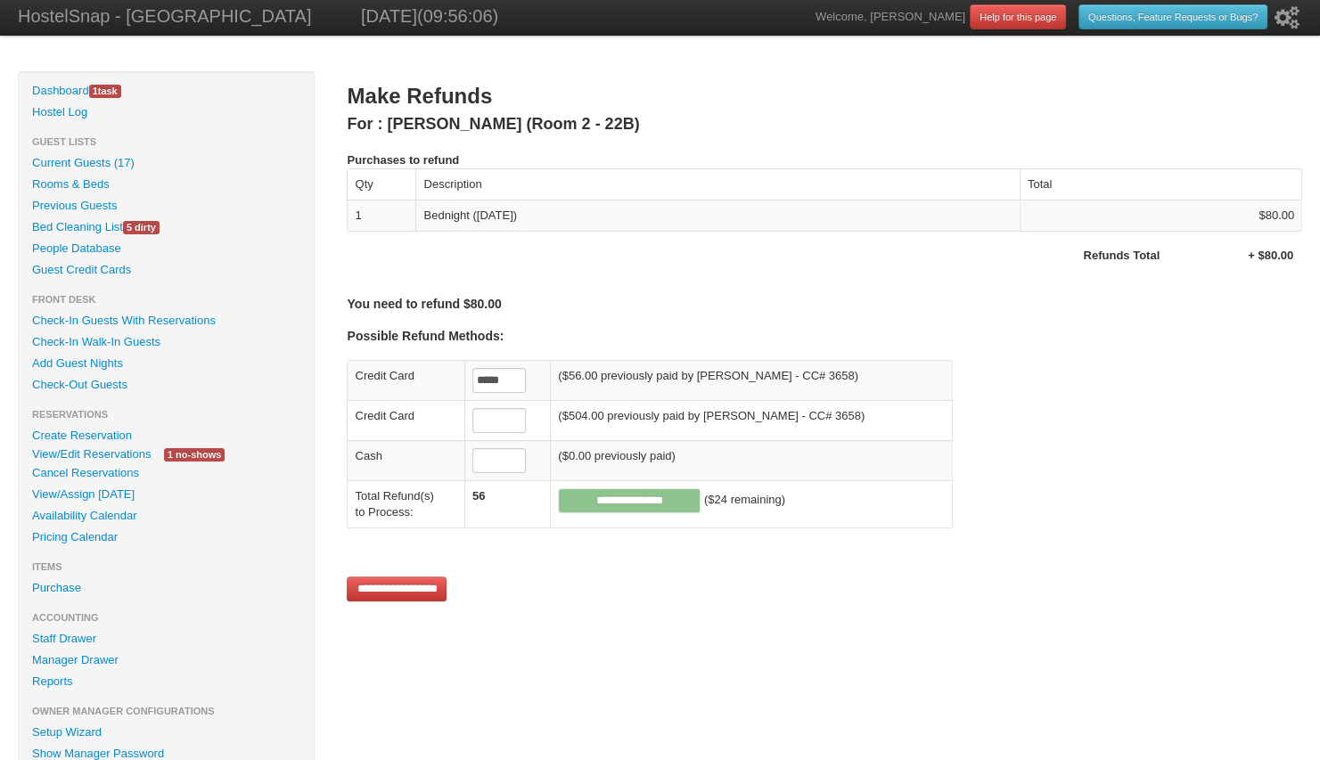
click at [683, 609] on div "Make Refunds For : Tiklung Chan (Room 2 - 22B) Purchases to refund Qty Descript…" at bounding box center [825, 344] width 956 height 547
drag, startPoint x: 521, startPoint y: 380, endPoint x: 478, endPoint y: 384, distance: 43.0
click at [478, 384] on td "*****" at bounding box center [507, 380] width 86 height 39
click at [418, 591] on input "**********" at bounding box center [397, 589] width 100 height 25
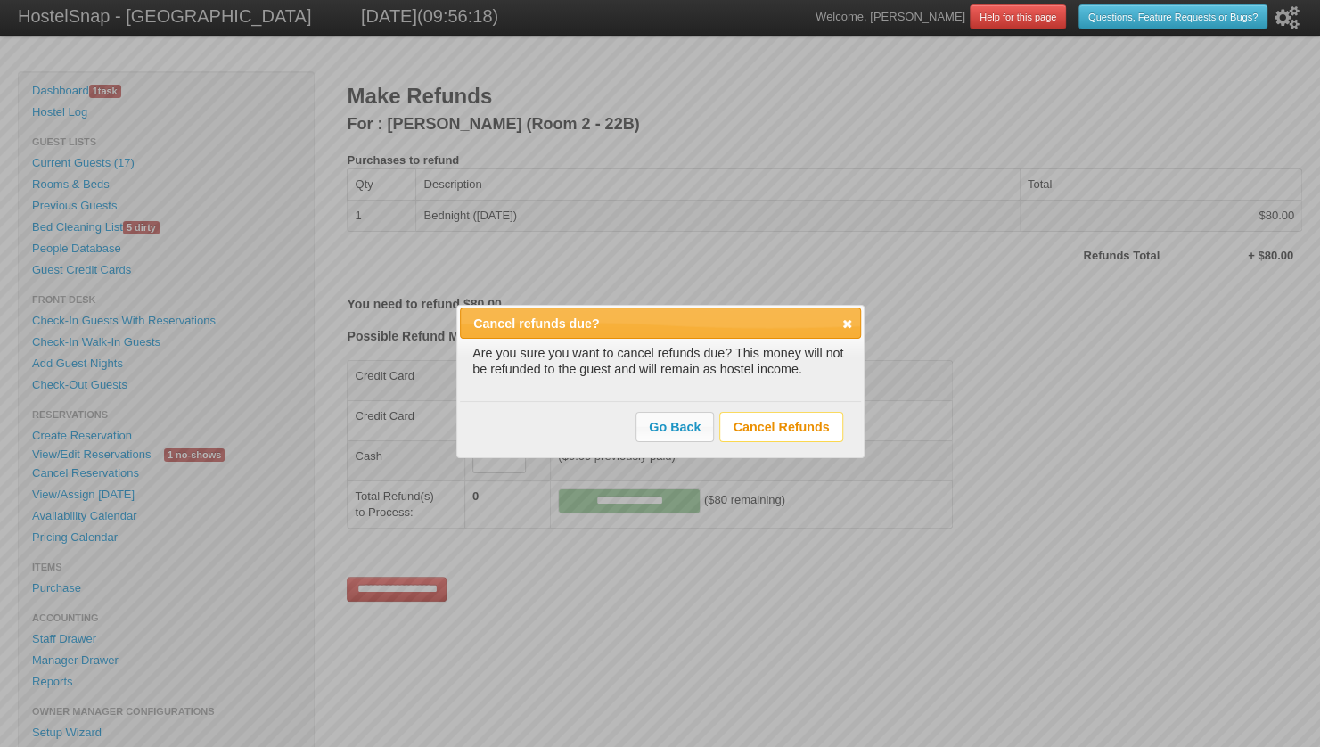
click at [755, 423] on span "Cancel Refunds" at bounding box center [781, 427] width 122 height 28
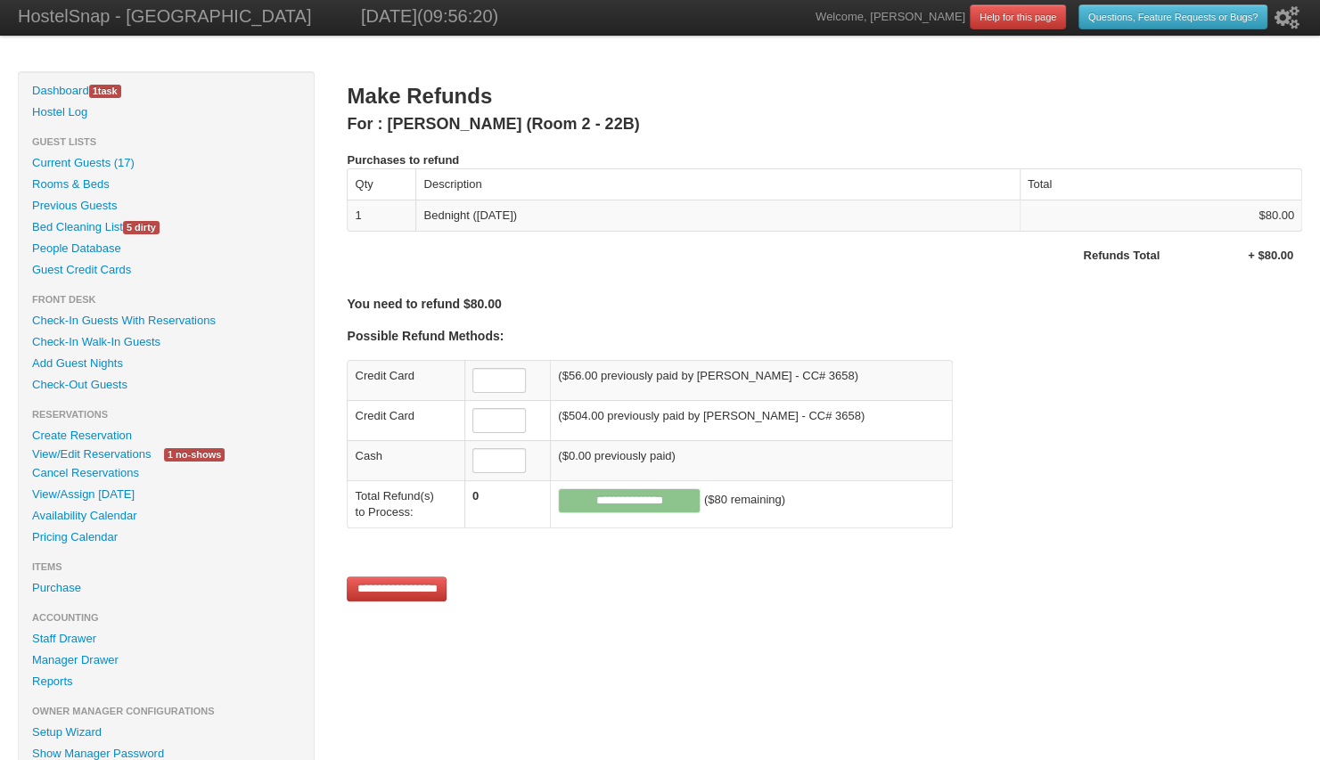
click at [396, 585] on input "**********" at bounding box center [397, 589] width 100 height 25
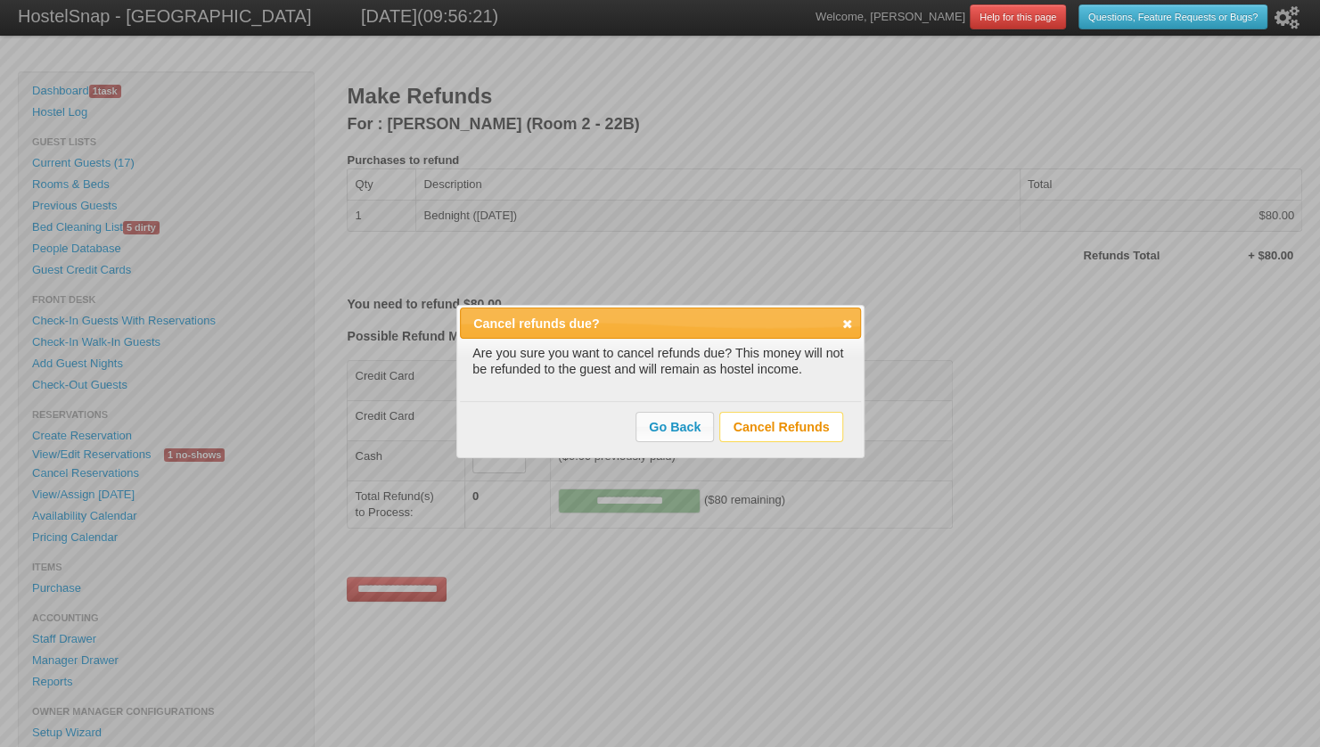
click at [756, 422] on span "Cancel Refunds" at bounding box center [781, 427] width 122 height 28
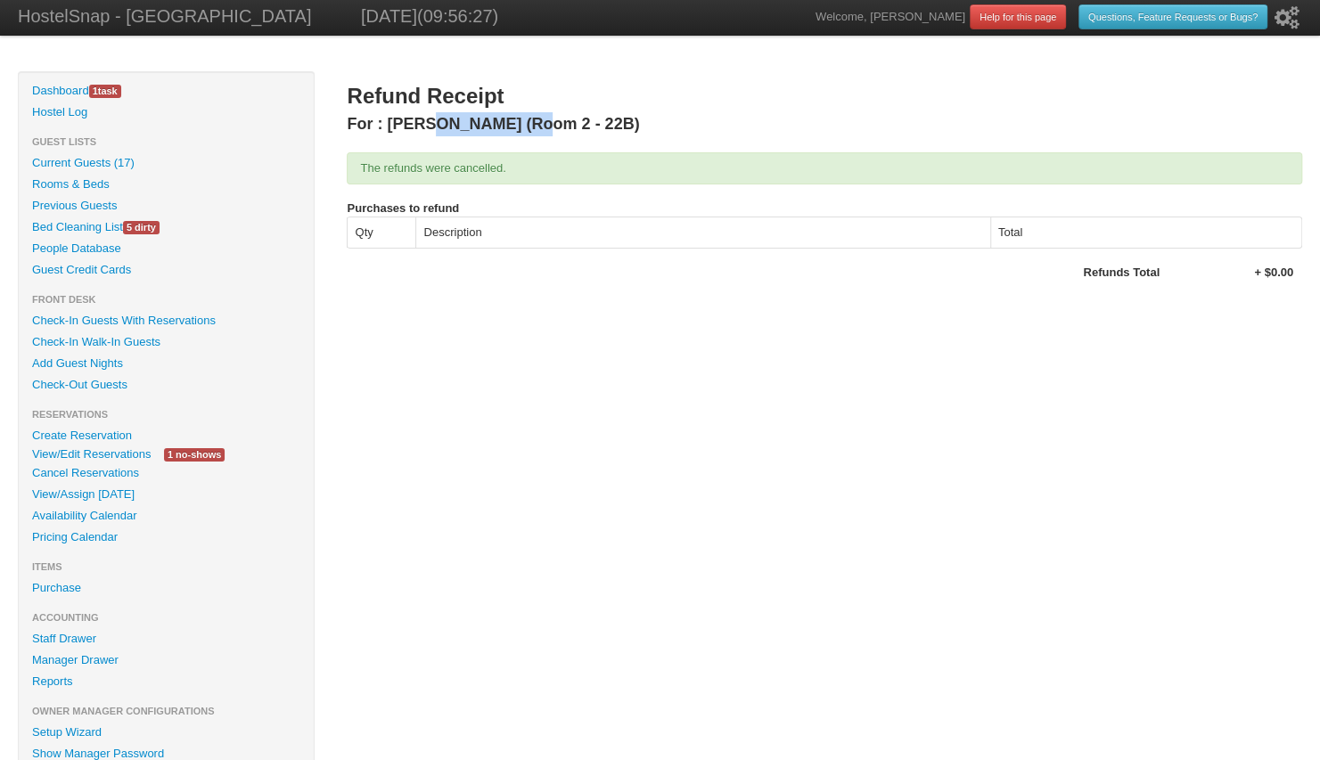
drag, startPoint x: 490, startPoint y: 121, endPoint x: 390, endPoint y: 130, distance: 101.1
click at [390, 130] on h3 "For : [PERSON_NAME] (Room 2 - 22B)" at bounding box center [825, 124] width 956 height 24
click at [105, 167] on link "Current Guests (17)" at bounding box center [166, 162] width 295 height 21
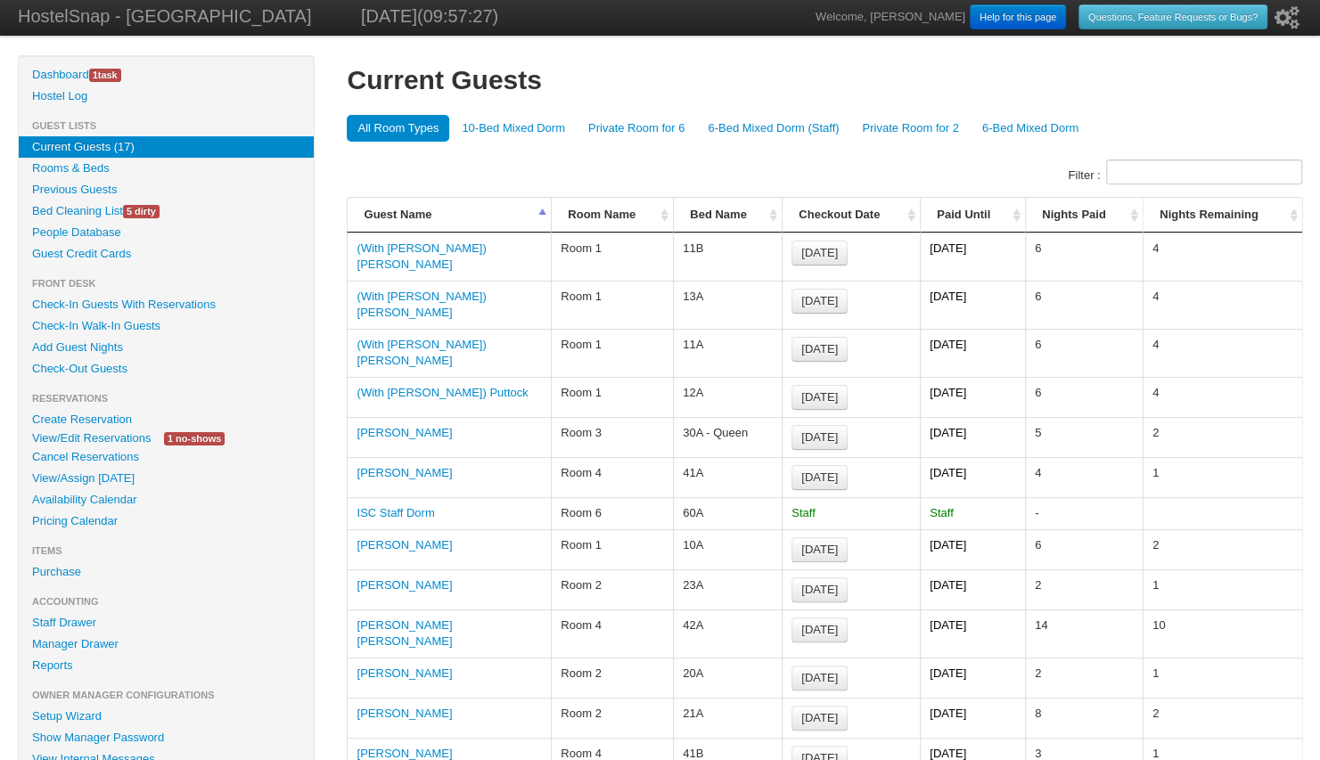
scroll to position [14, 0]
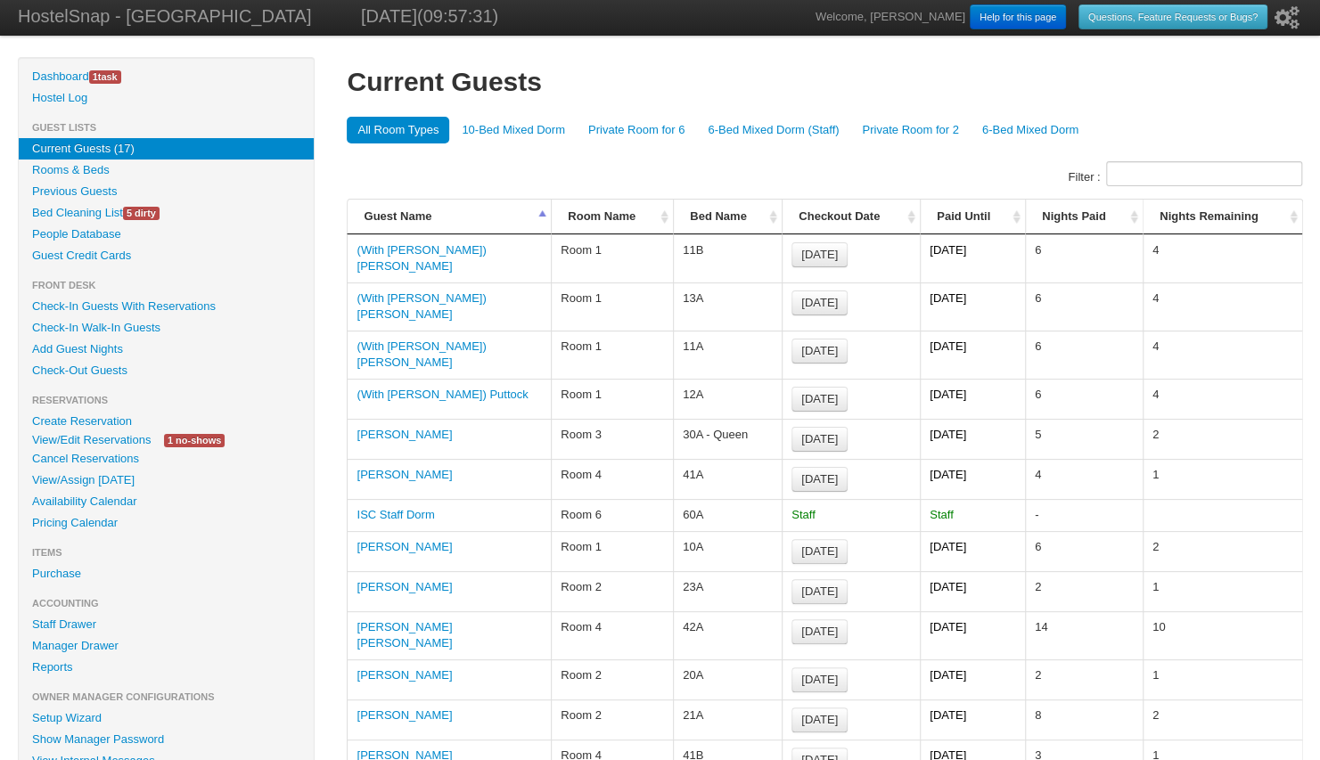
click at [103, 505] on link "Availability Calendar" at bounding box center [166, 501] width 295 height 21
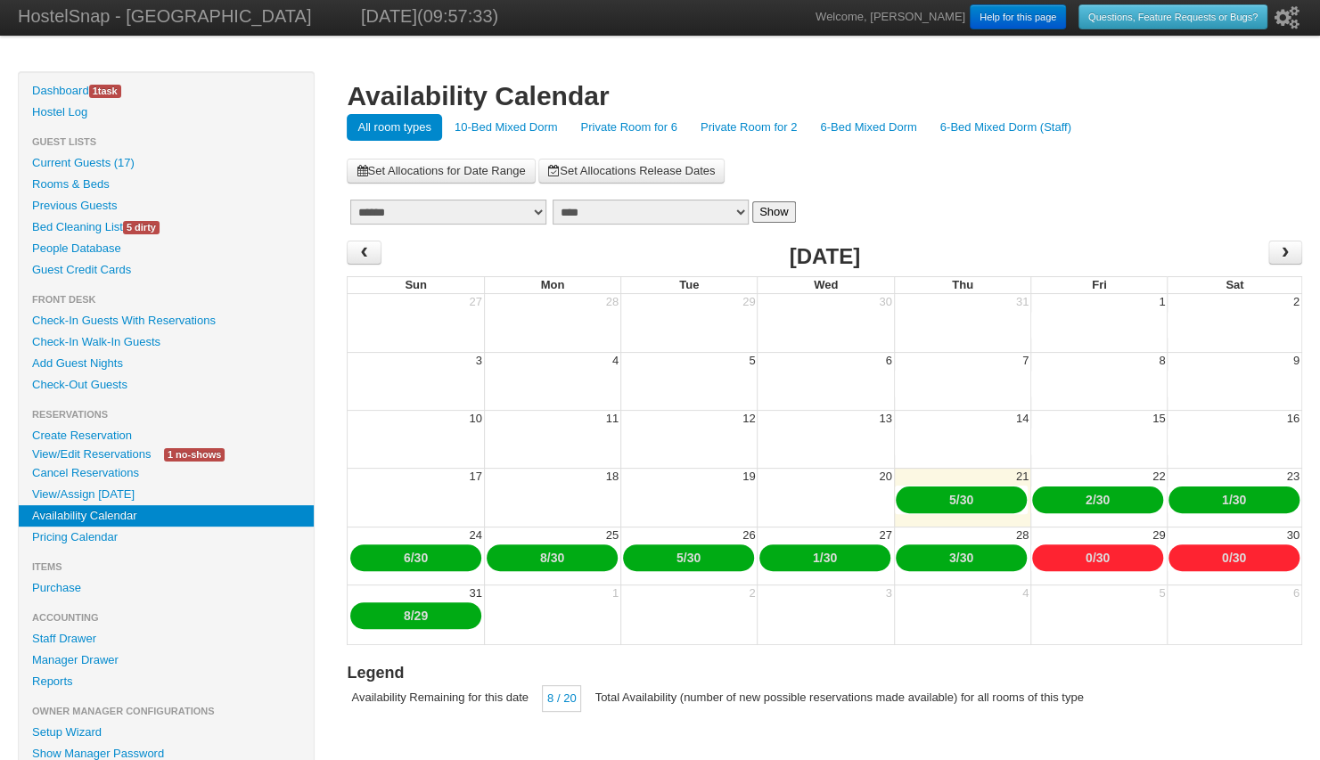
click at [504, 129] on link "10-Bed Mixed Dorm" at bounding box center [506, 127] width 125 height 27
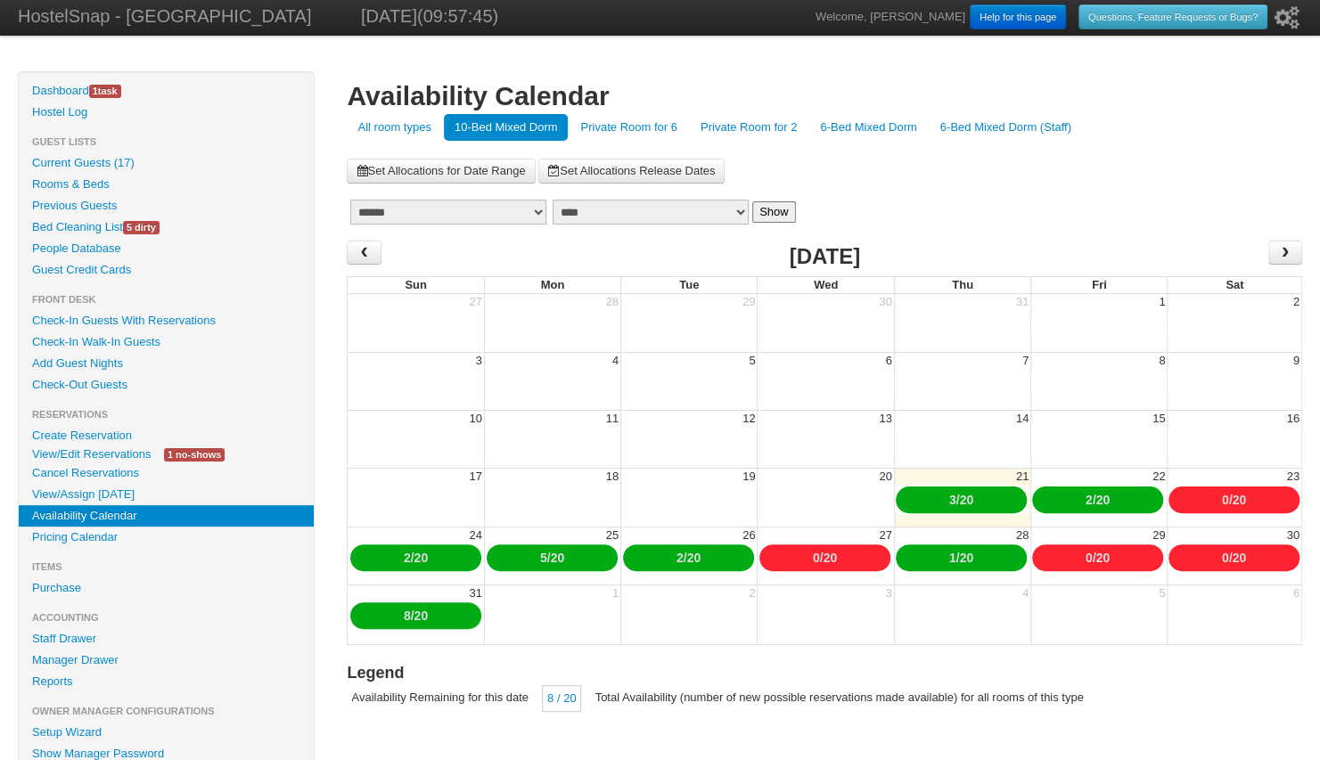
click at [1086, 497] on link "2" at bounding box center [1089, 500] width 7 height 14
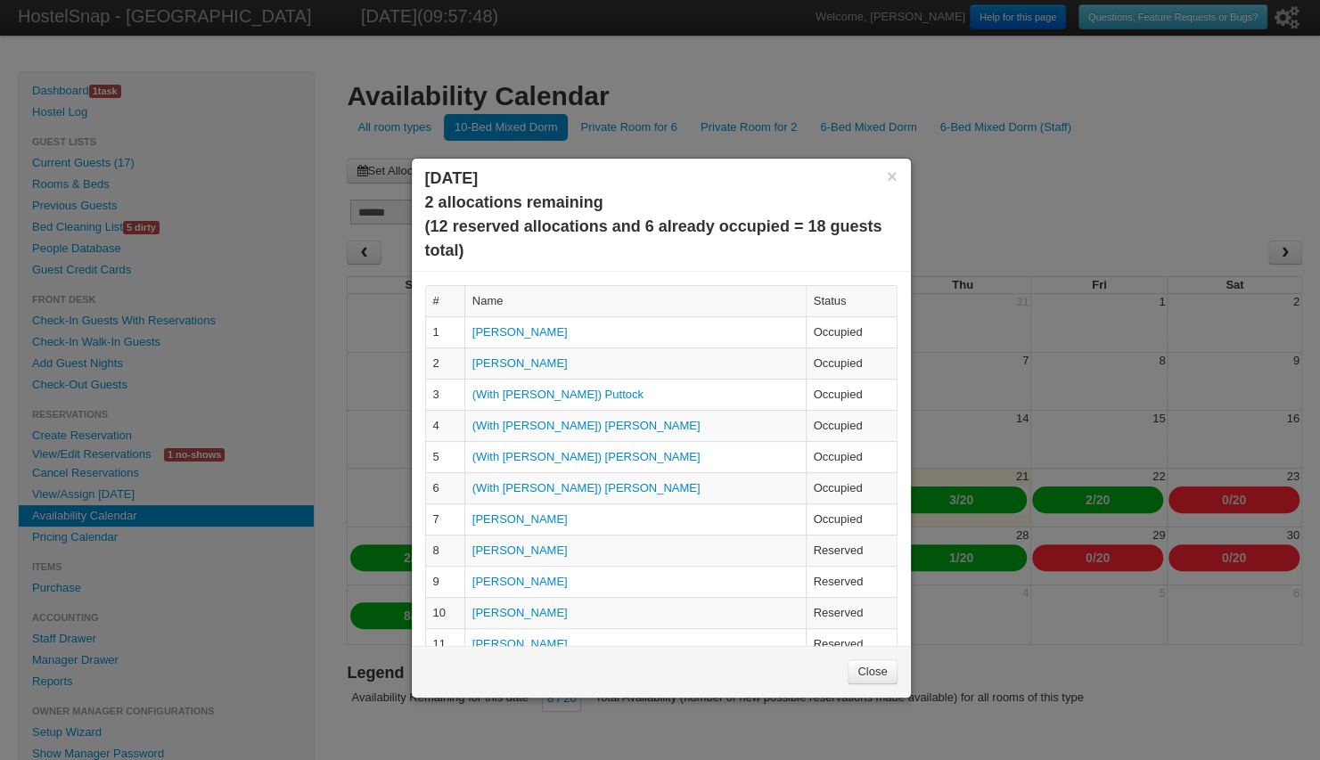
scroll to position [287, 0]
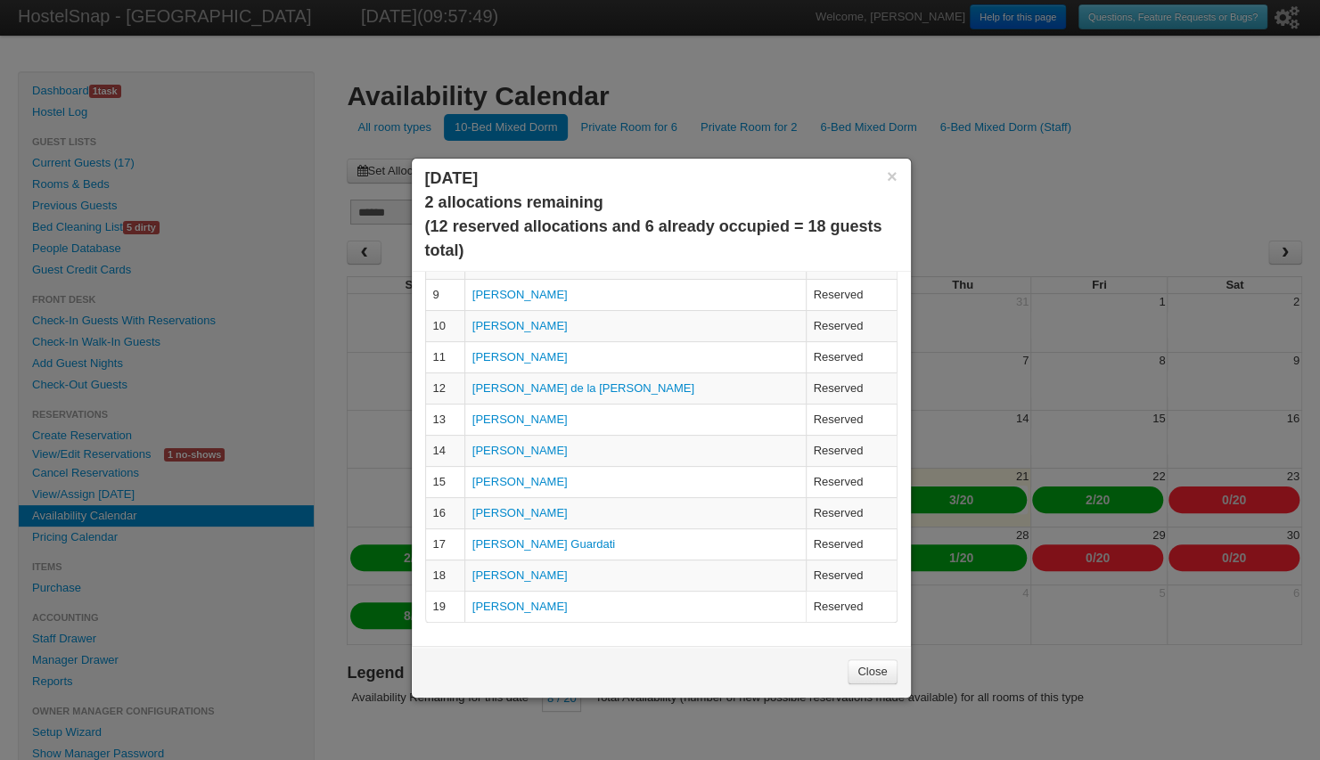
click at [863, 678] on link "Close" at bounding box center [872, 672] width 49 height 25
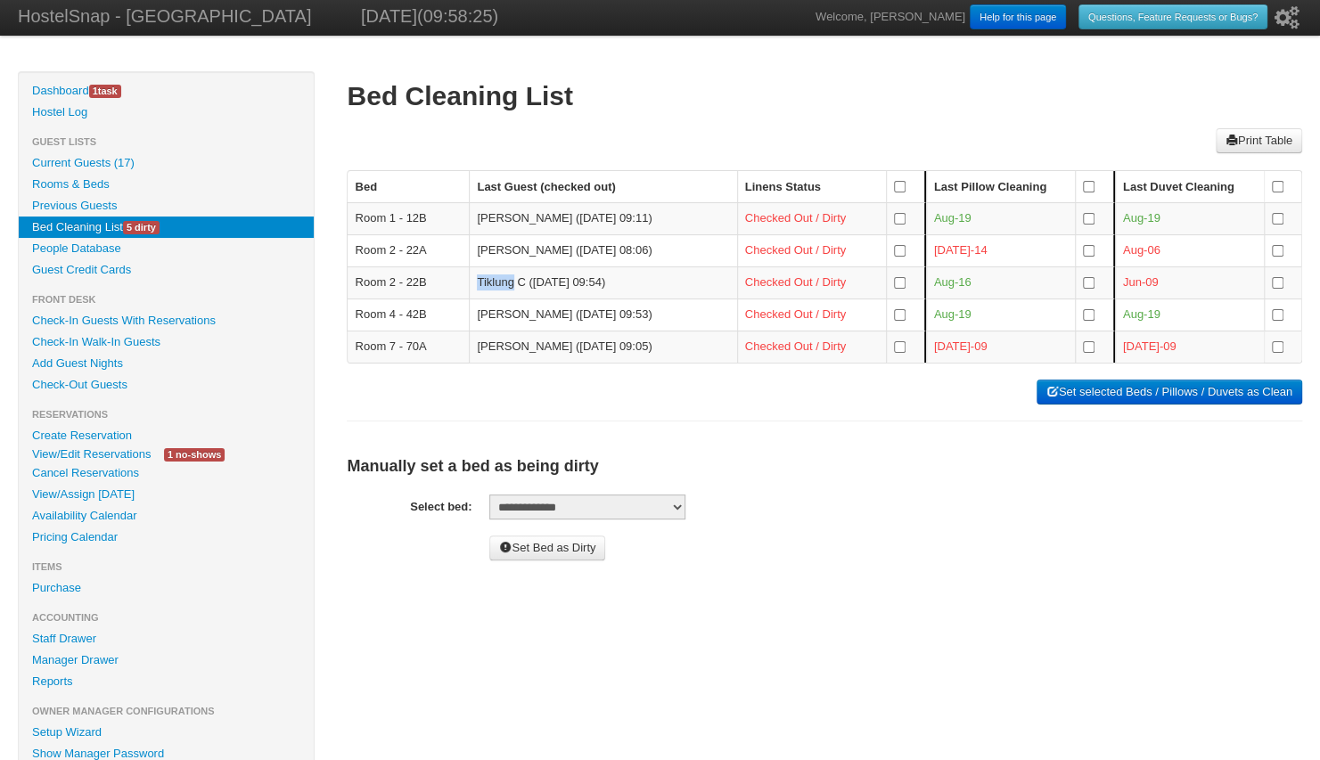
drag, startPoint x: 525, startPoint y: 279, endPoint x: 483, endPoint y: 280, distance: 41.9
click at [483, 280] on td "Tiklung C (Aug 21, 09:54)" at bounding box center [602, 283] width 267 height 32
copy td "Tiklung"
